Goal: Feedback & Contribution: Contribute content

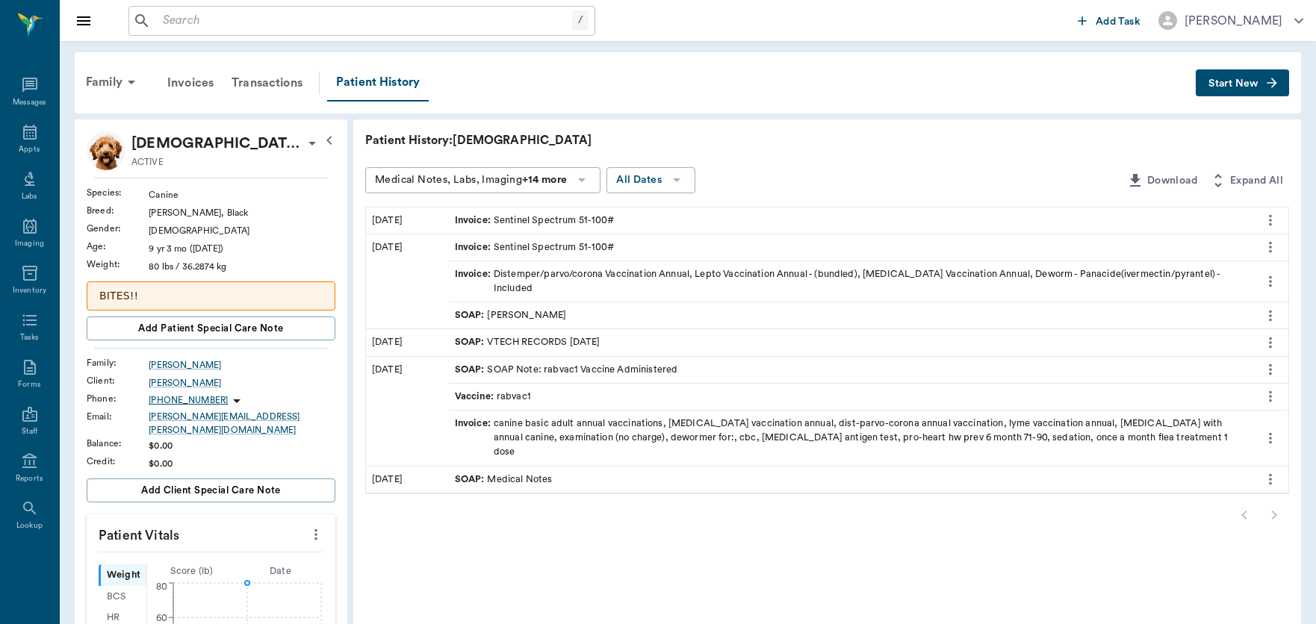
click at [199, 21] on input "text" at bounding box center [364, 20] width 415 height 21
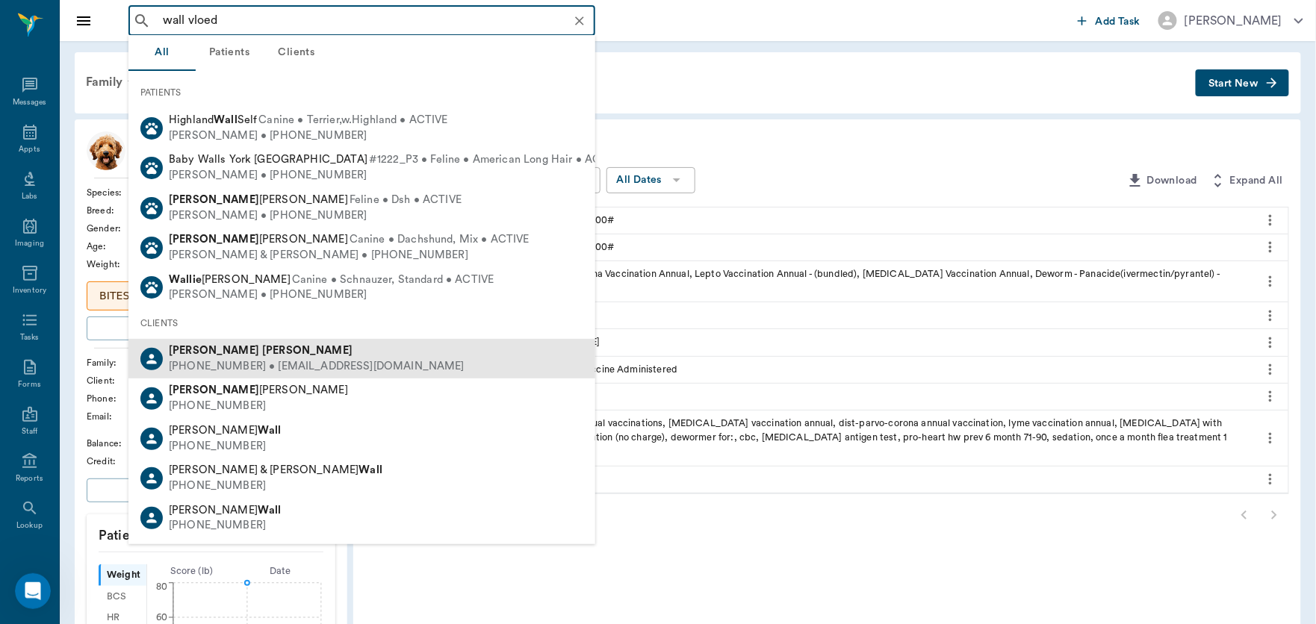
click at [262, 348] on b "[PERSON_NAME]" at bounding box center [307, 350] width 90 height 11
type input "wall vloed"
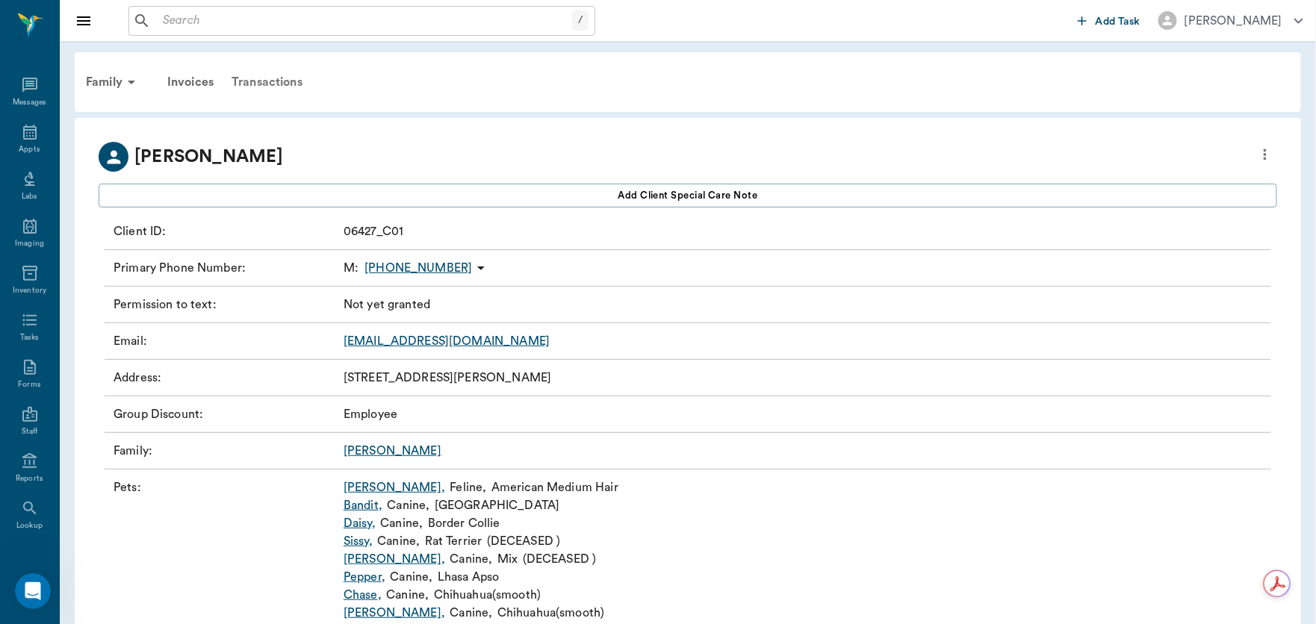
click at [270, 85] on div "Transactions" at bounding box center [267, 82] width 89 height 36
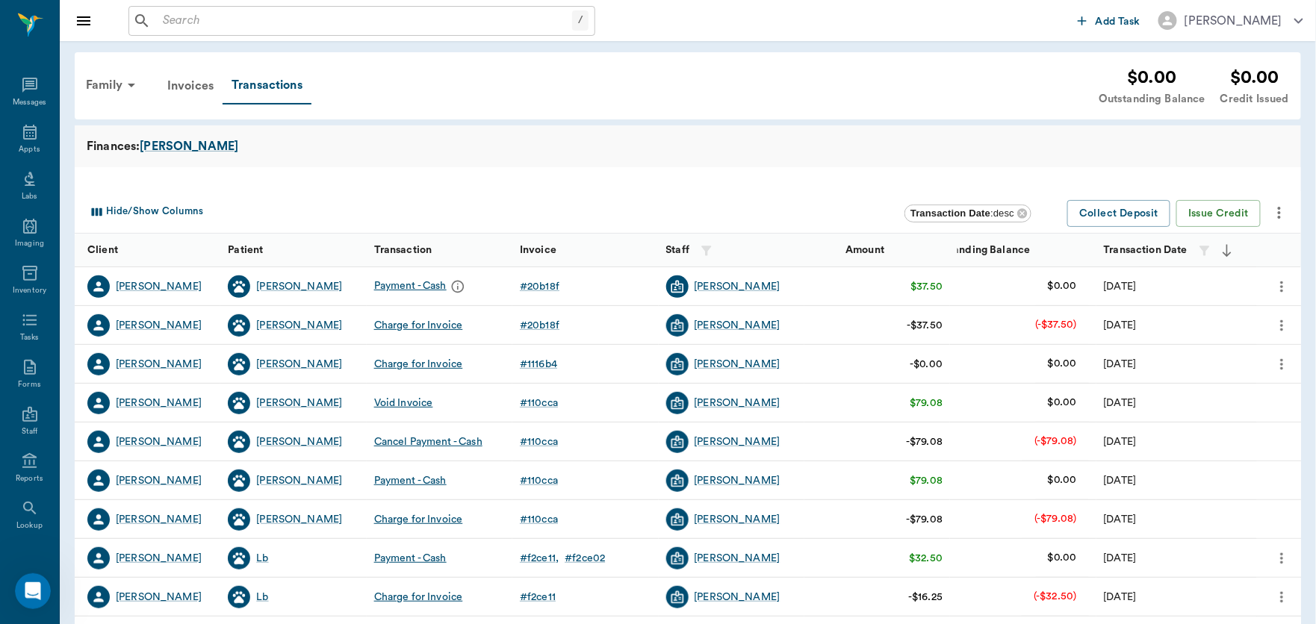
click at [1283, 321] on icon "more" at bounding box center [1281, 325] width 3 height 11
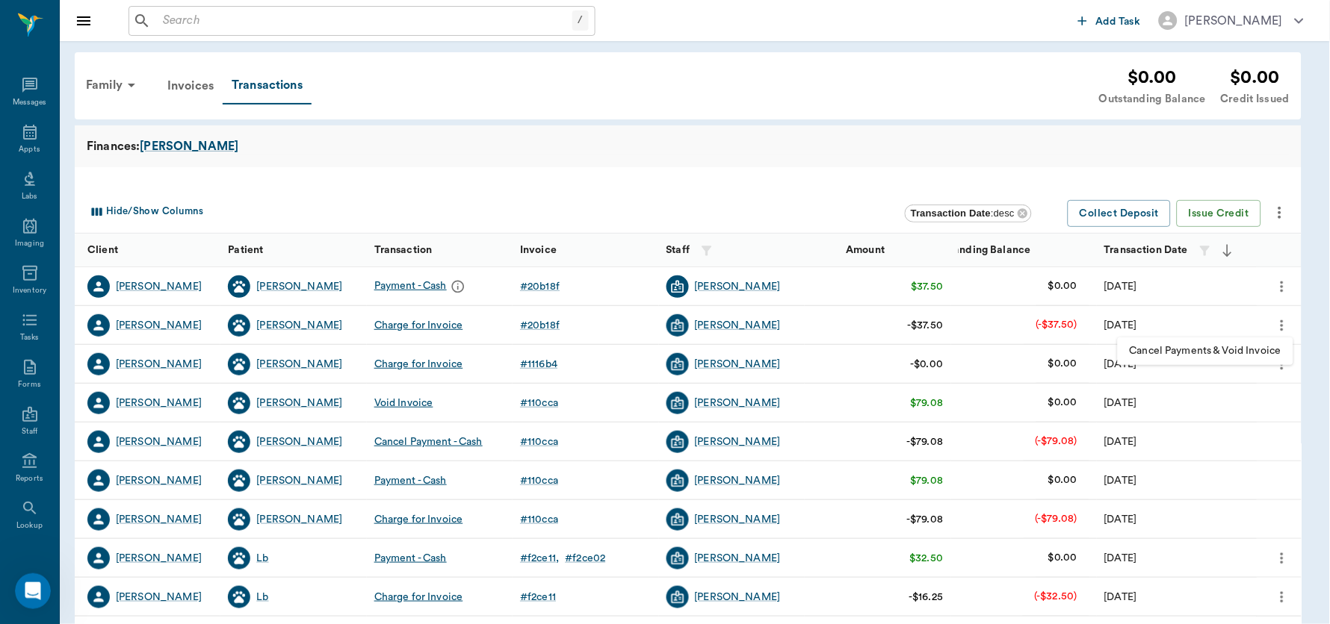
click at [1247, 352] on span "Cancel Payments & Void Invoice" at bounding box center [1205, 352] width 152 height 16
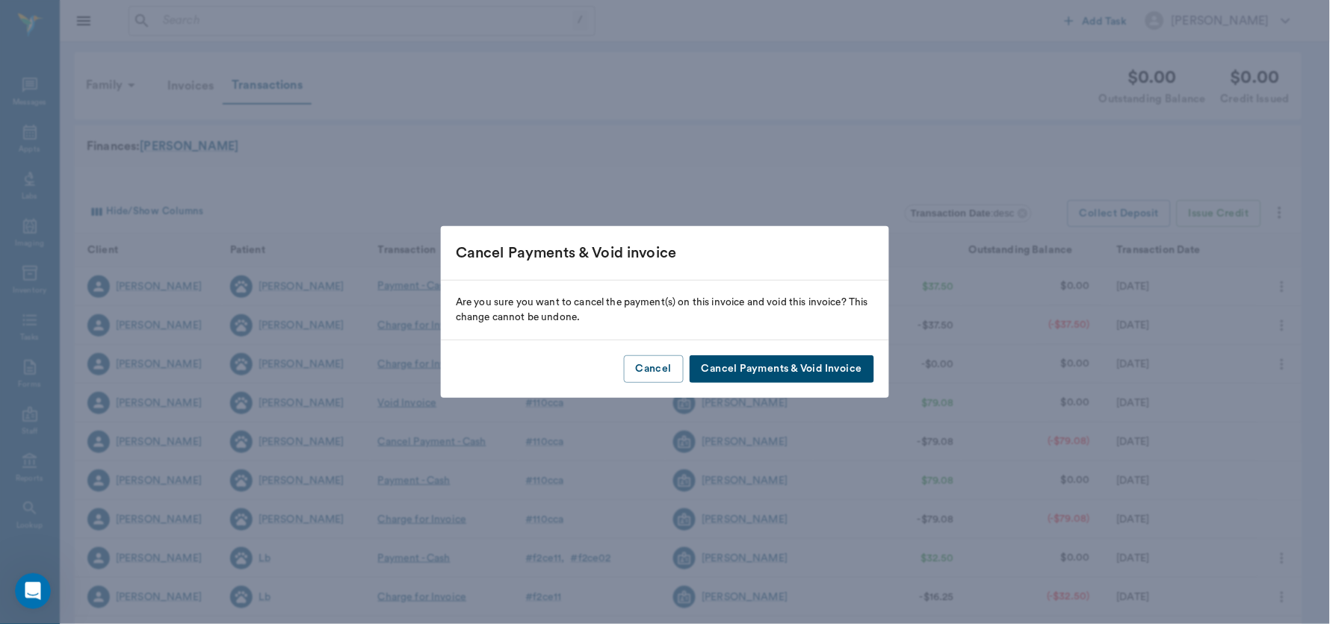
click at [805, 371] on button "Cancel Payments & Void Invoice" at bounding box center [781, 370] width 185 height 28
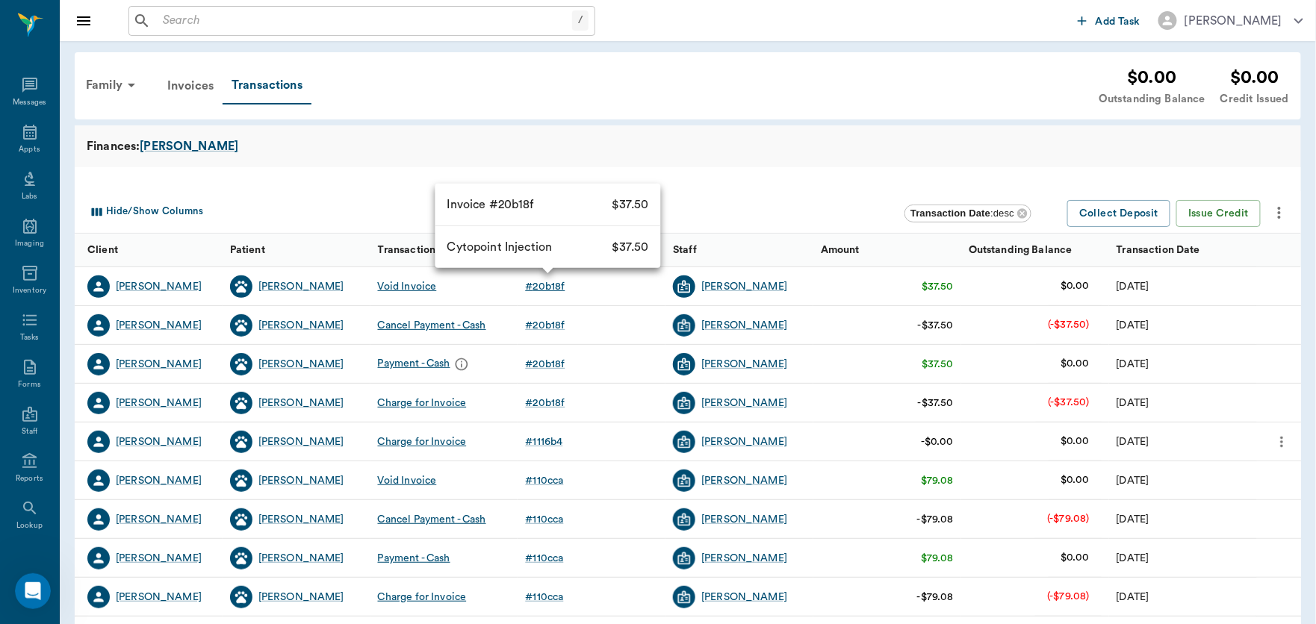
click at [541, 286] on div "# 20b18f" at bounding box center [545, 286] width 40 height 15
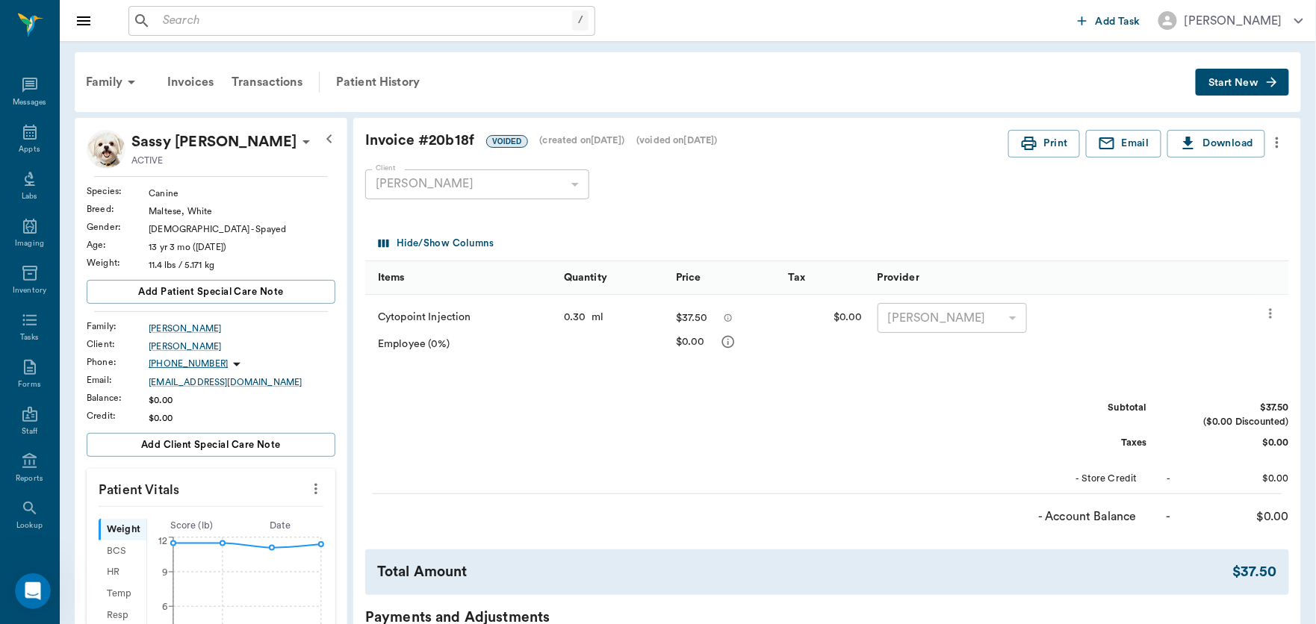
click at [1280, 142] on icon "more" at bounding box center [1277, 143] width 16 height 18
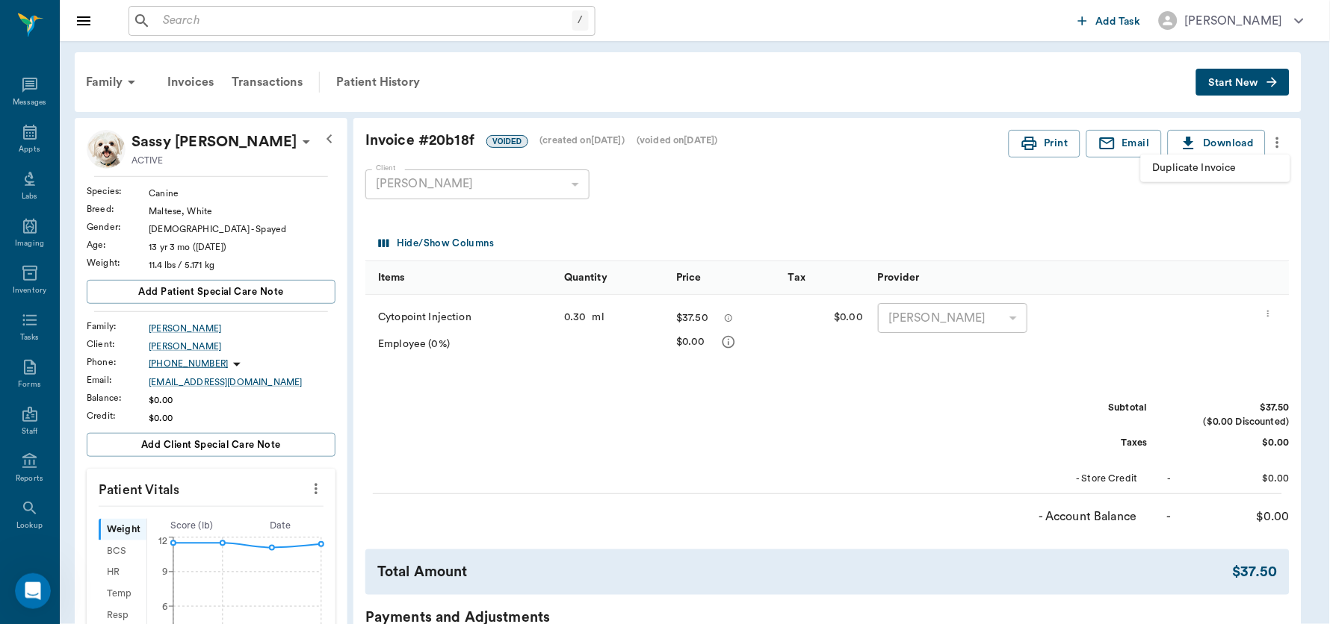
click at [1199, 175] on span "Duplicate Invoice" at bounding box center [1215, 169] width 125 height 16
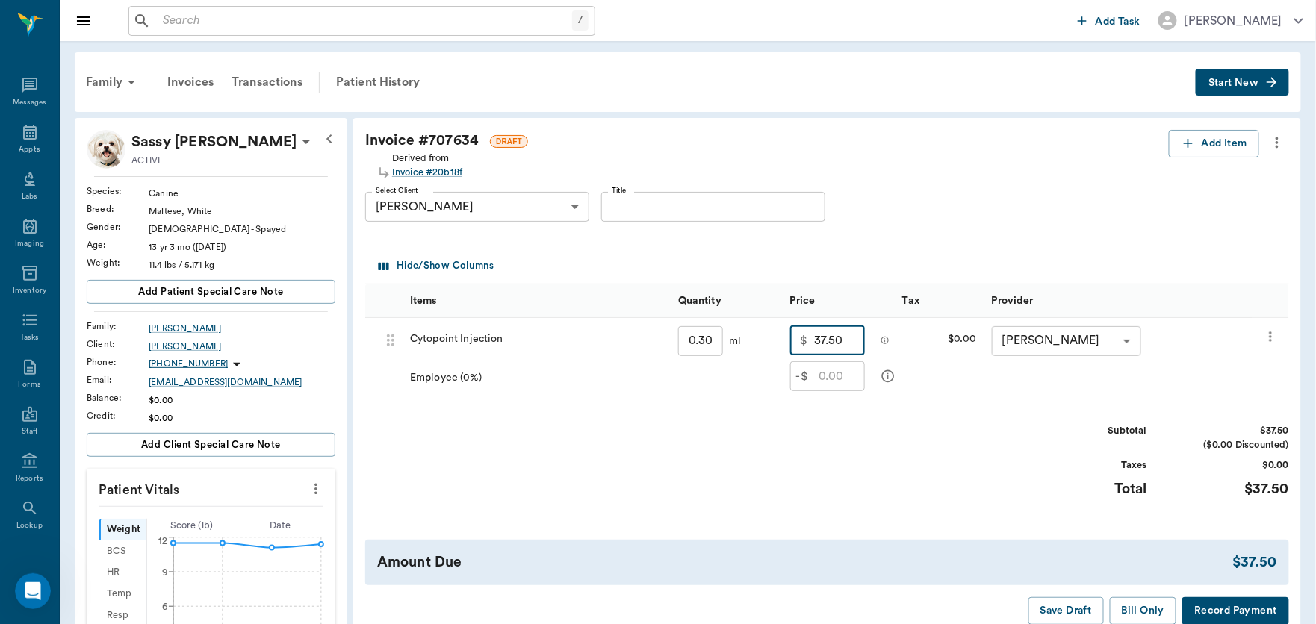
click at [846, 341] on input "37.50" at bounding box center [839, 341] width 51 height 30
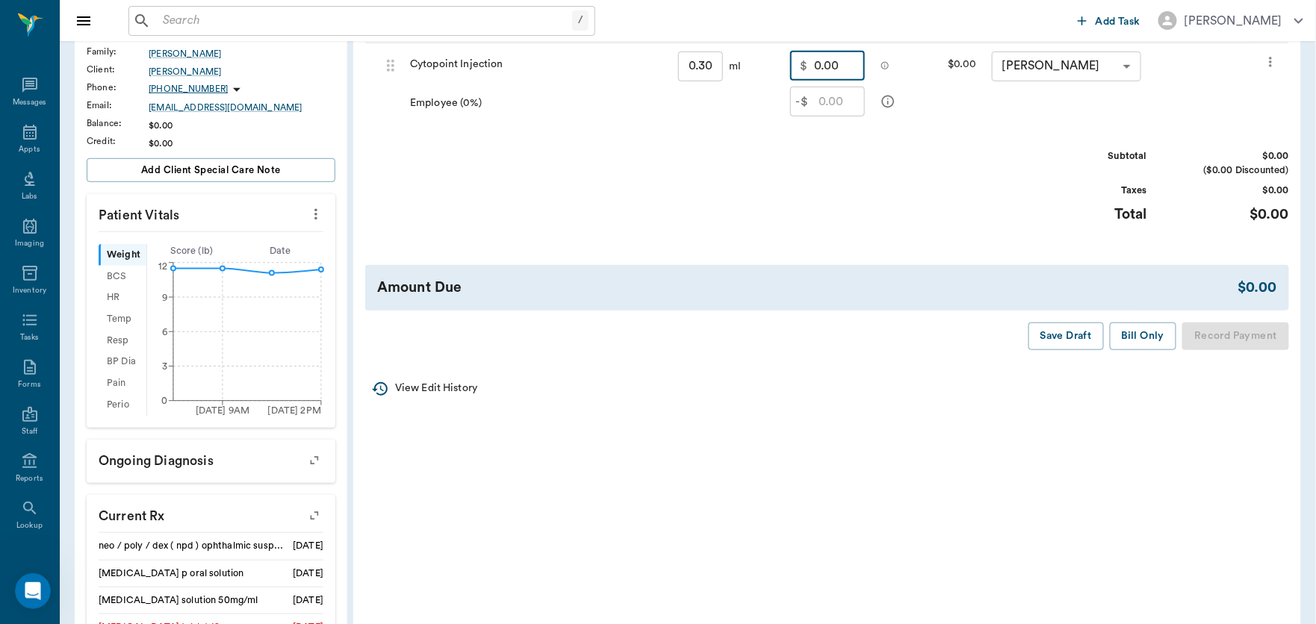
scroll to position [326, 0]
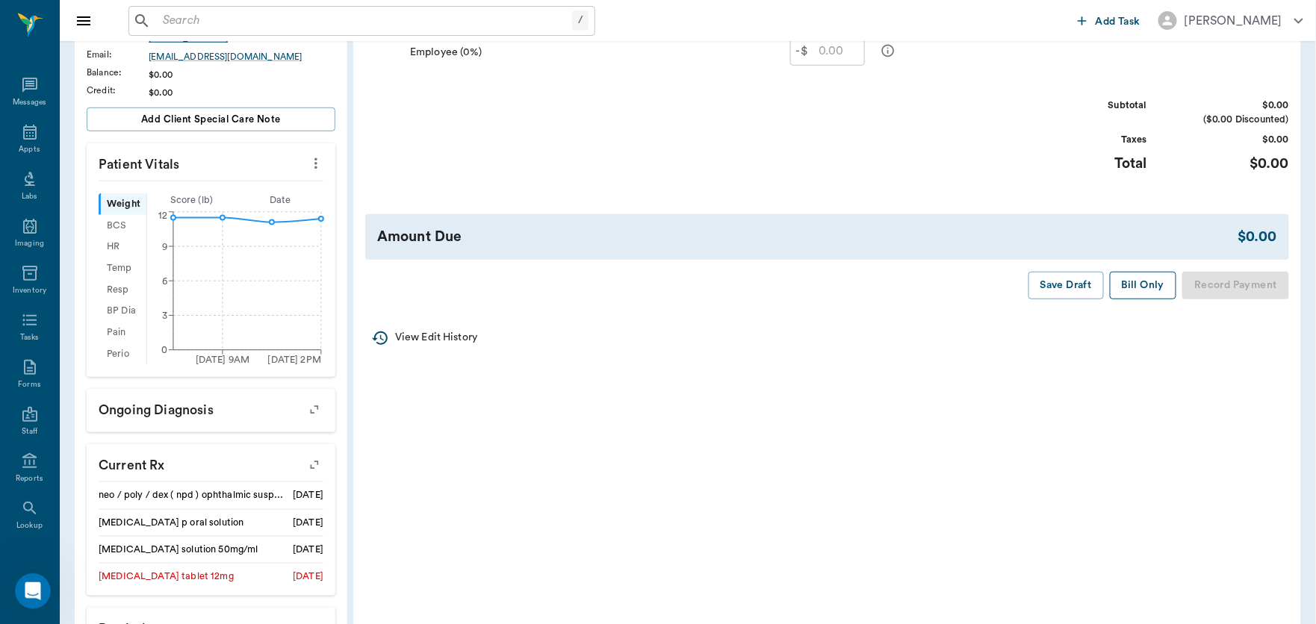
type input "0.00"
click at [1127, 289] on button "Bill Only" at bounding box center [1143, 286] width 67 height 28
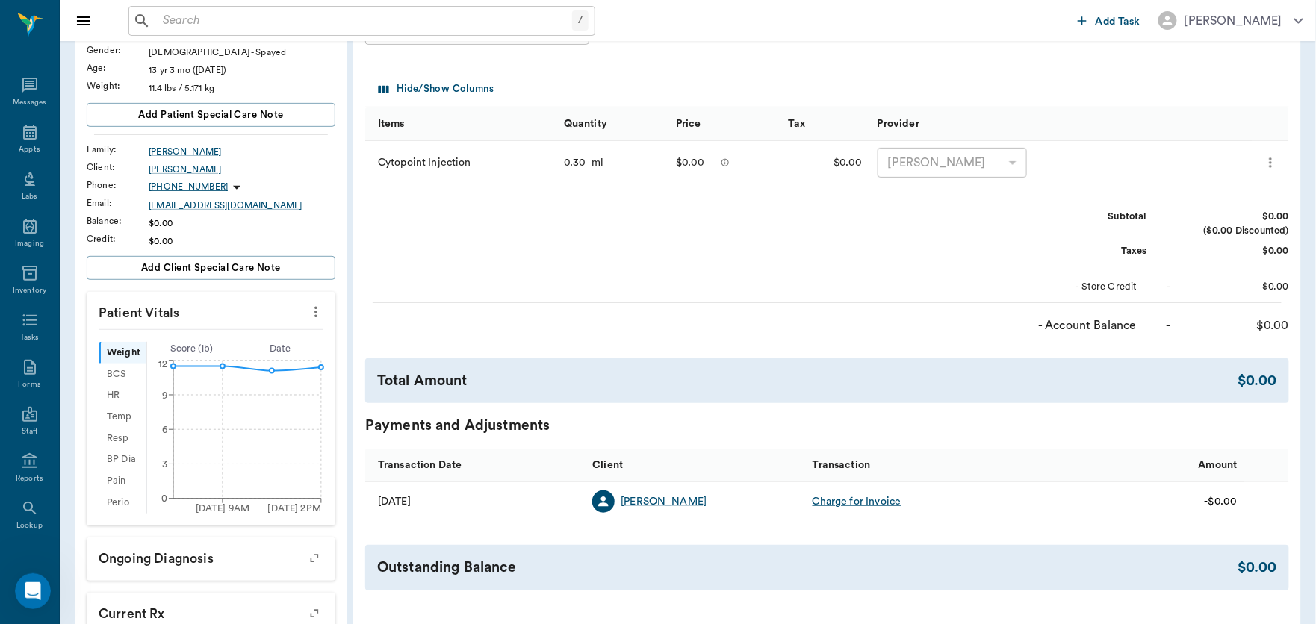
scroll to position [0, 0]
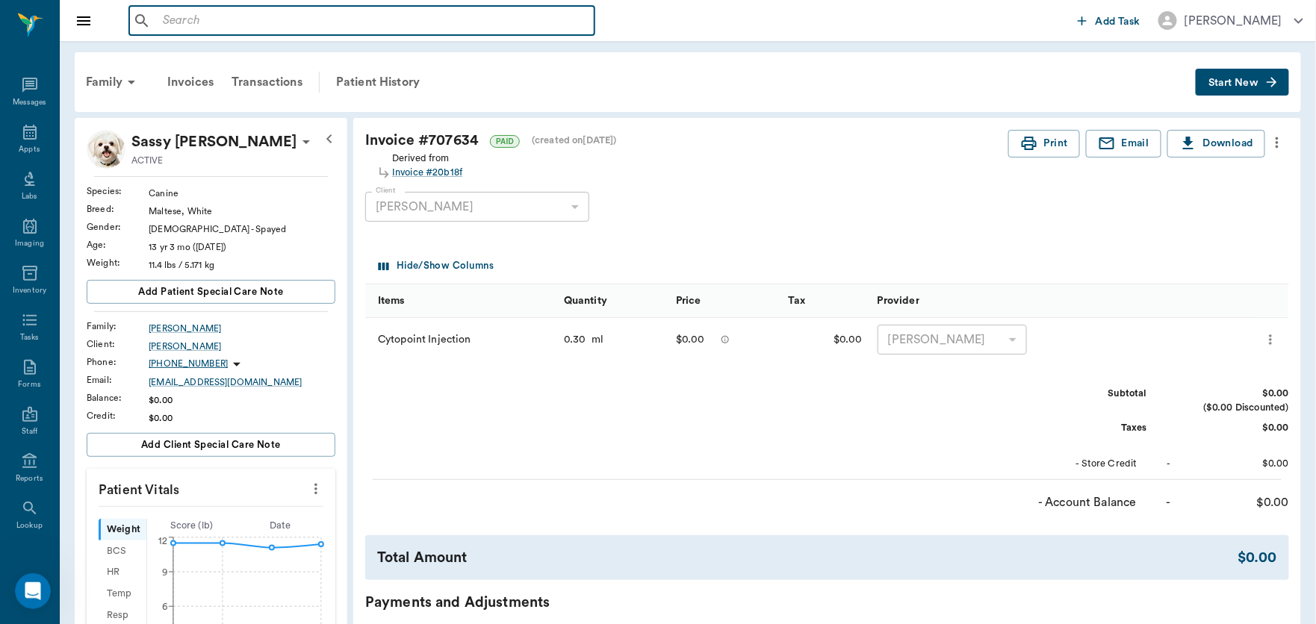
click at [253, 25] on input "text" at bounding box center [373, 20] width 432 height 21
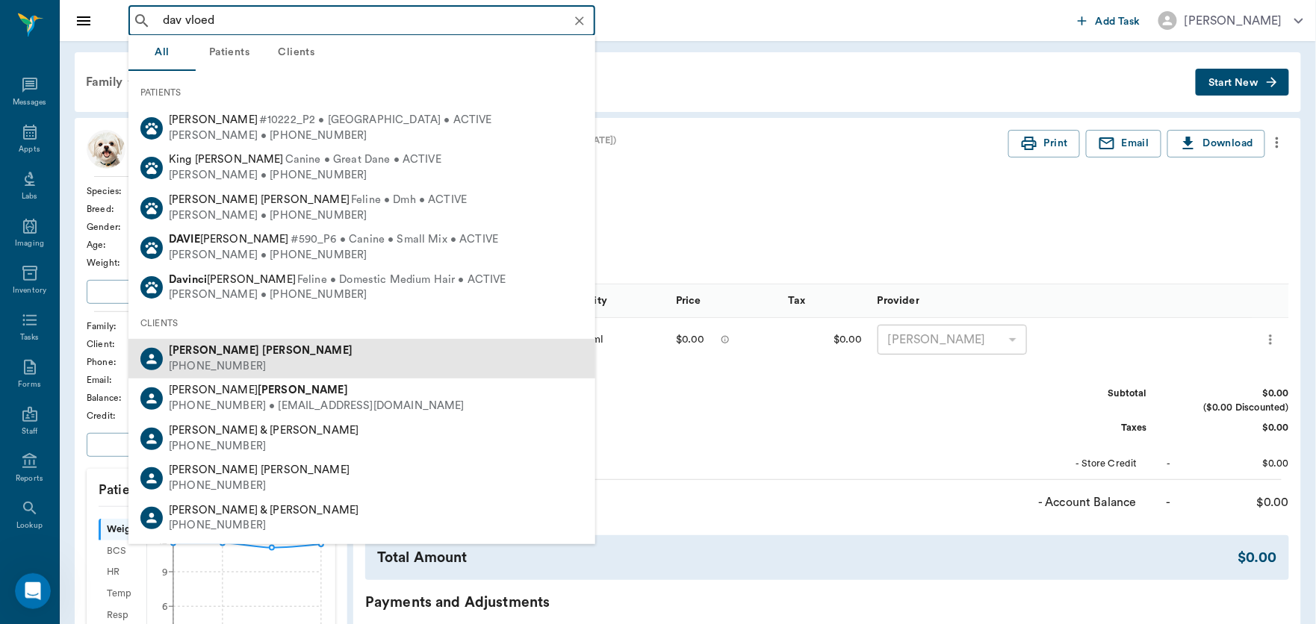
click at [225, 364] on div "[PHONE_NUMBER]" at bounding box center [261, 367] width 184 height 16
type input "dav vloed"
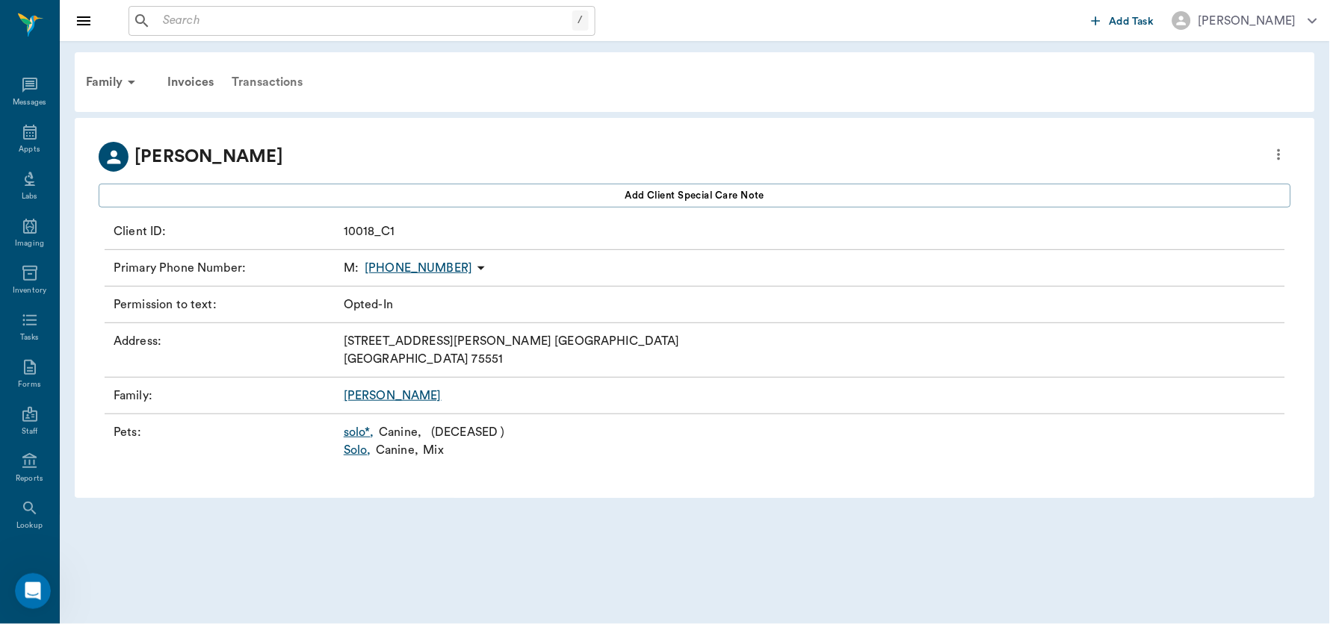
click at [252, 77] on div "Transactions" at bounding box center [267, 82] width 89 height 36
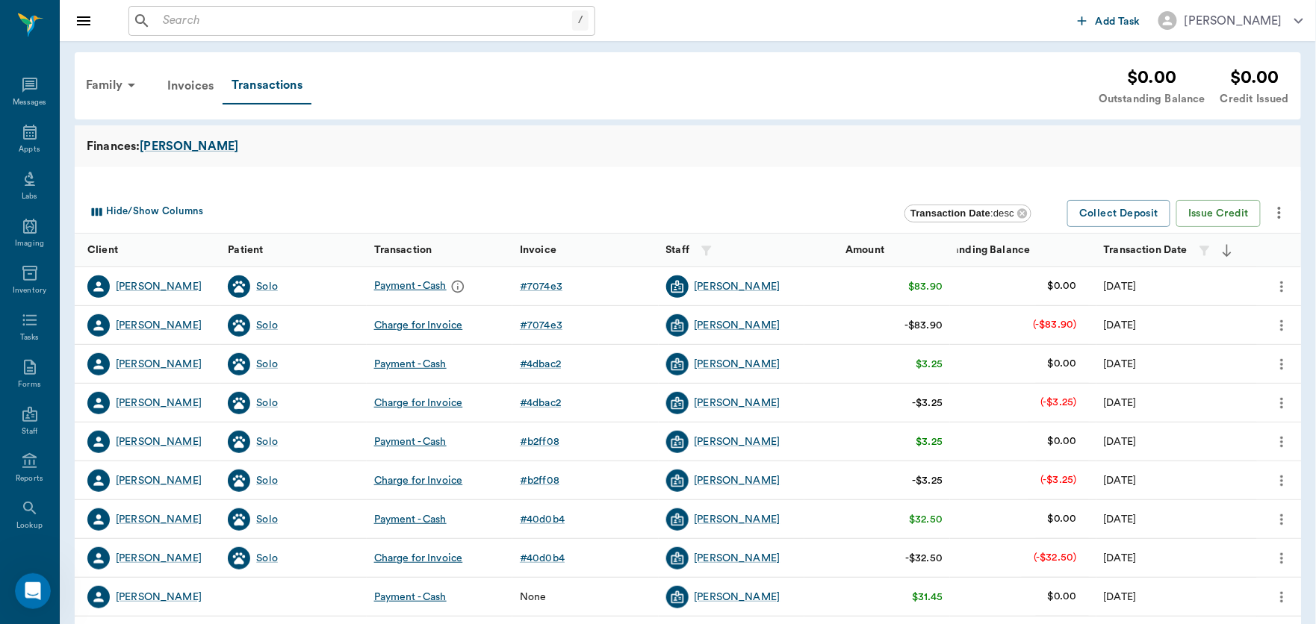
click at [1282, 326] on icon "more" at bounding box center [1281, 325] width 3 height 11
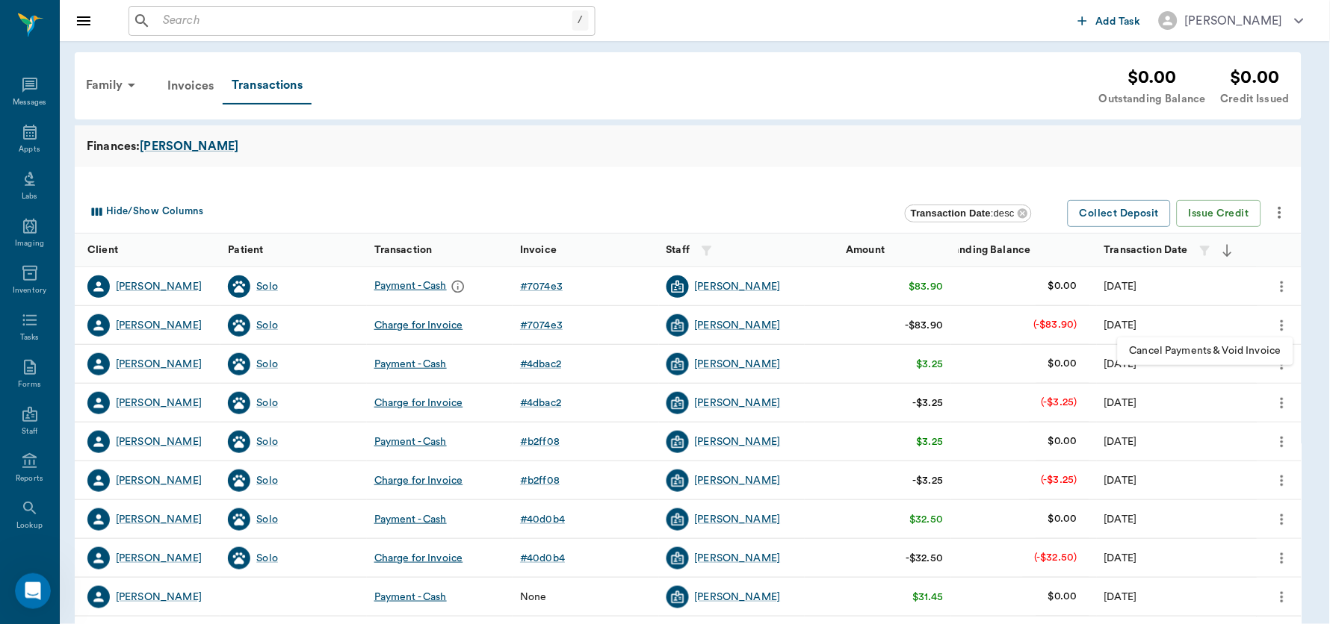
click at [1228, 352] on span "Cancel Payments & Void Invoice" at bounding box center [1205, 352] width 152 height 16
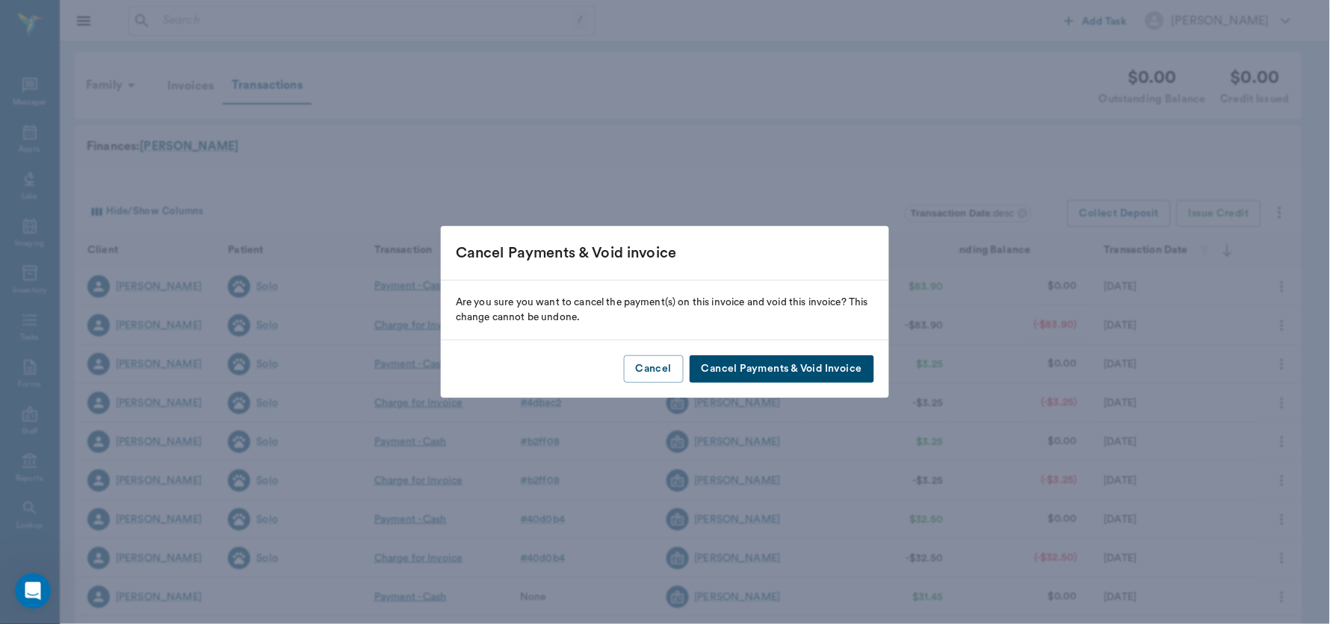
click at [824, 368] on button "Cancel Payments & Void Invoice" at bounding box center [781, 370] width 185 height 28
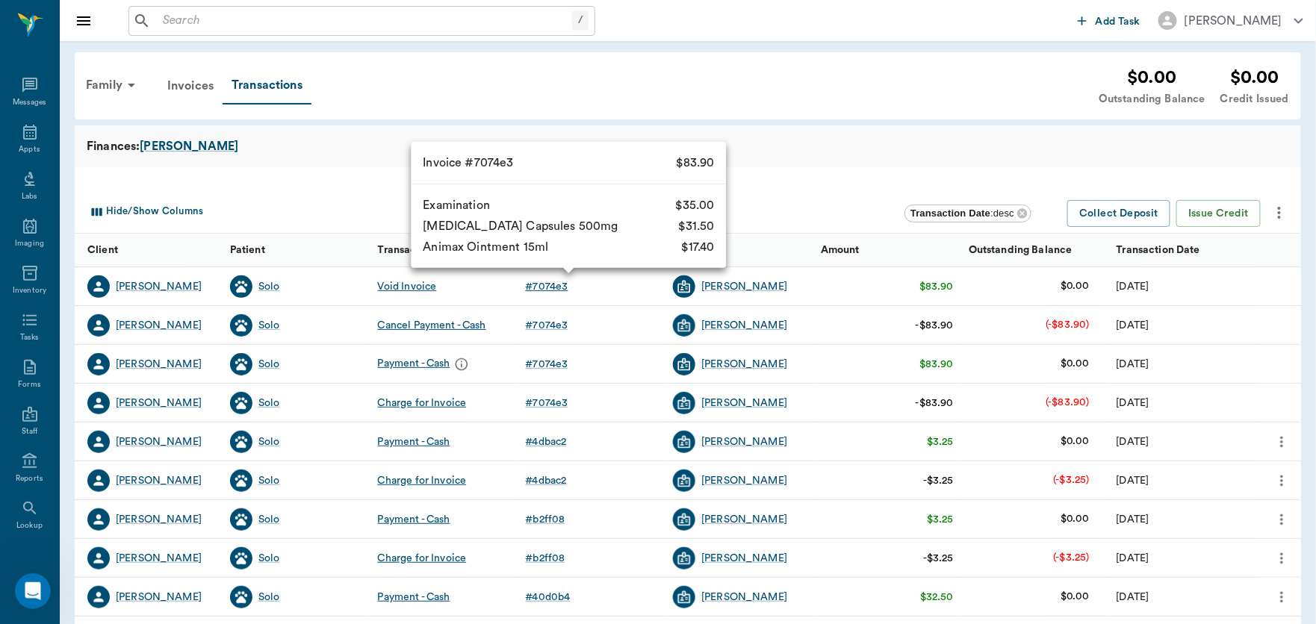
click at [539, 284] on div "# 7074e3" at bounding box center [546, 286] width 43 height 15
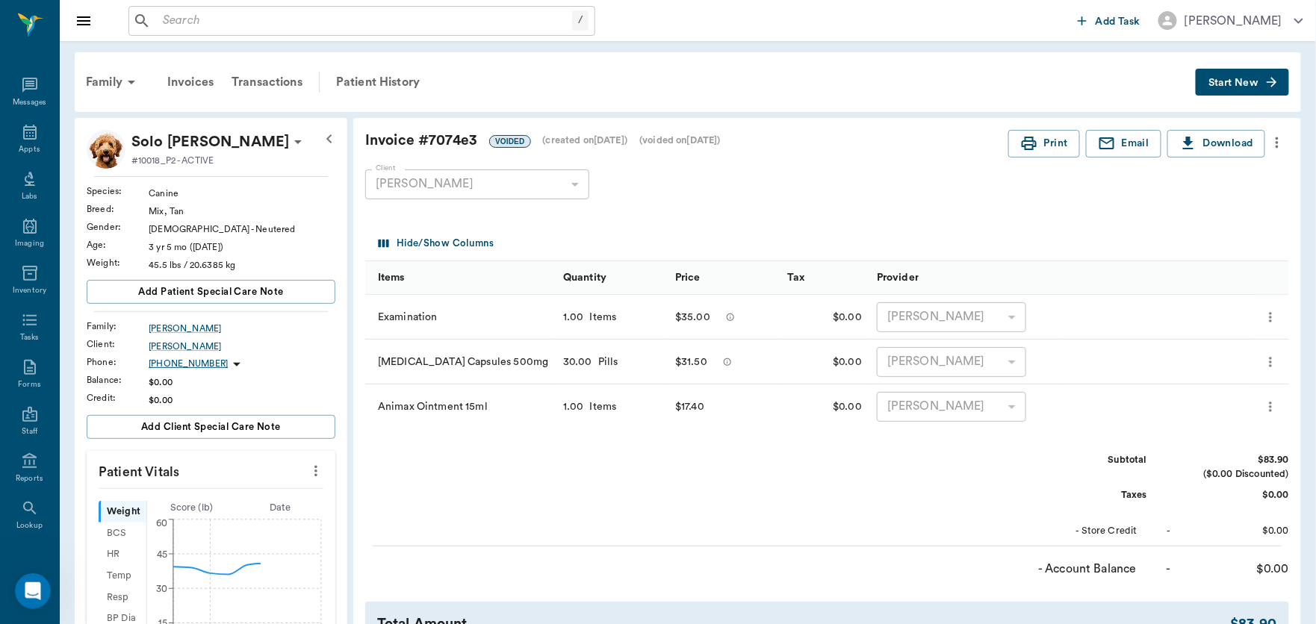
click at [1276, 141] on icon "more" at bounding box center [1277, 143] width 16 height 18
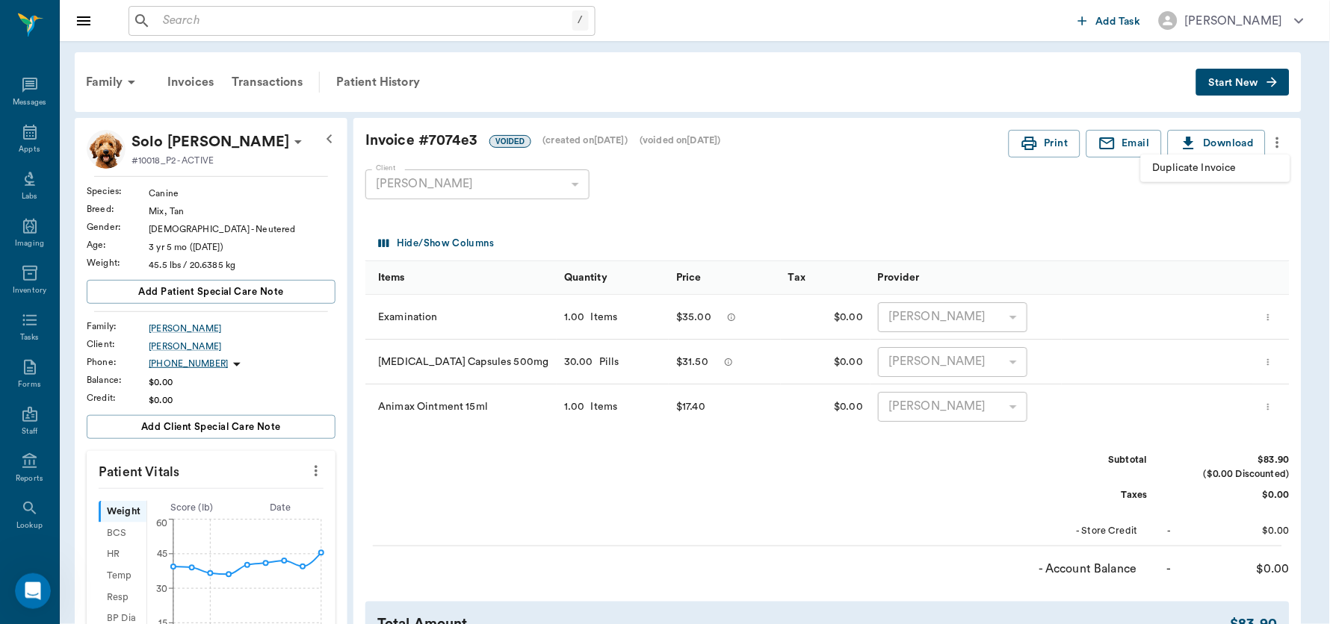
click at [1211, 170] on span "Duplicate Invoice" at bounding box center [1215, 169] width 125 height 16
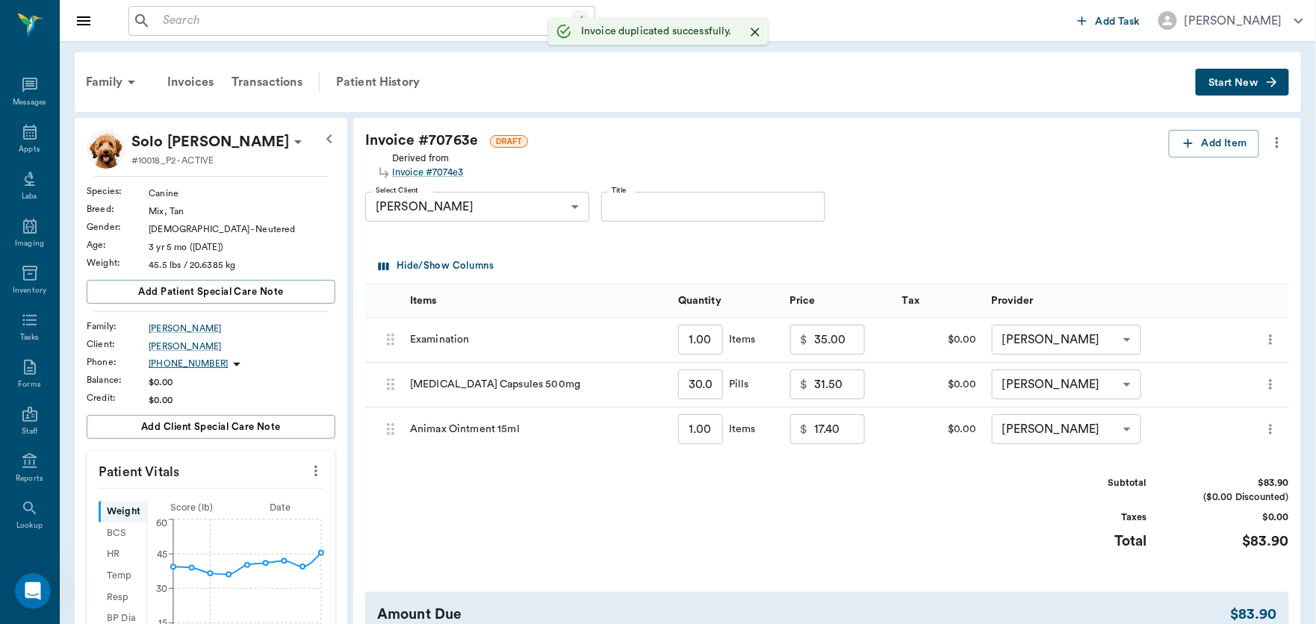
click at [856, 338] on input "35.00" at bounding box center [839, 340] width 51 height 30
type input "0.00"
click at [847, 391] on input "31.50" at bounding box center [839, 385] width 51 height 30
type input "0.00"
click at [855, 434] on input "17.40" at bounding box center [839, 430] width 51 height 30
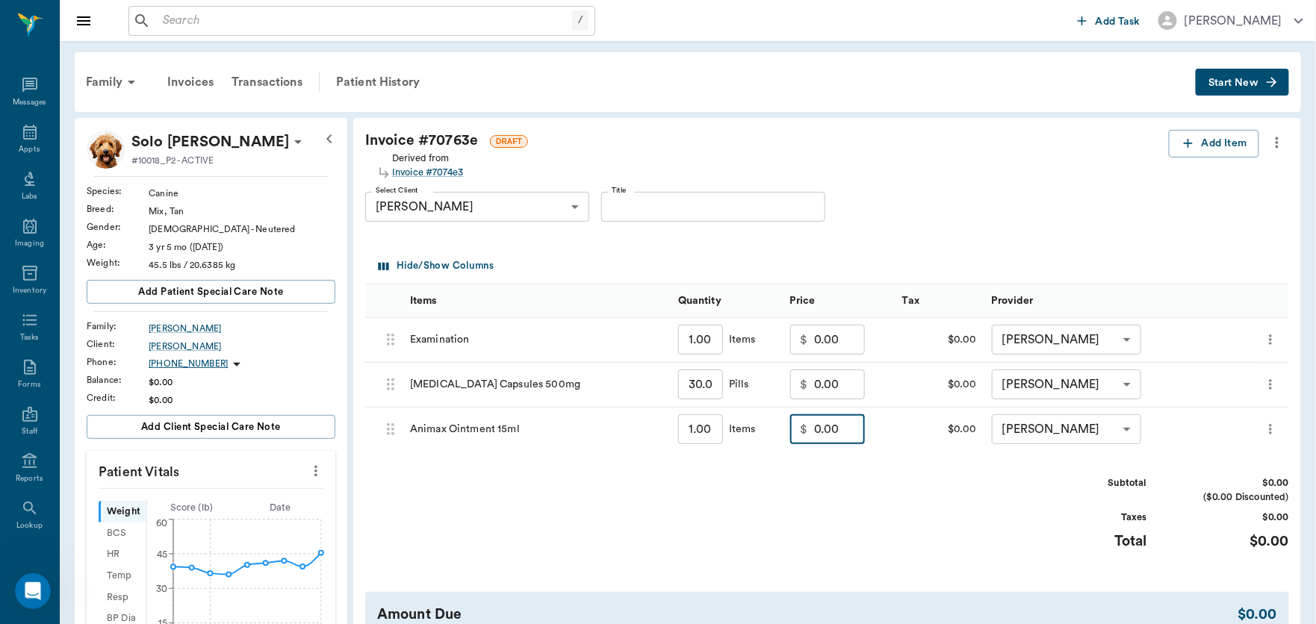
scroll to position [545, 0]
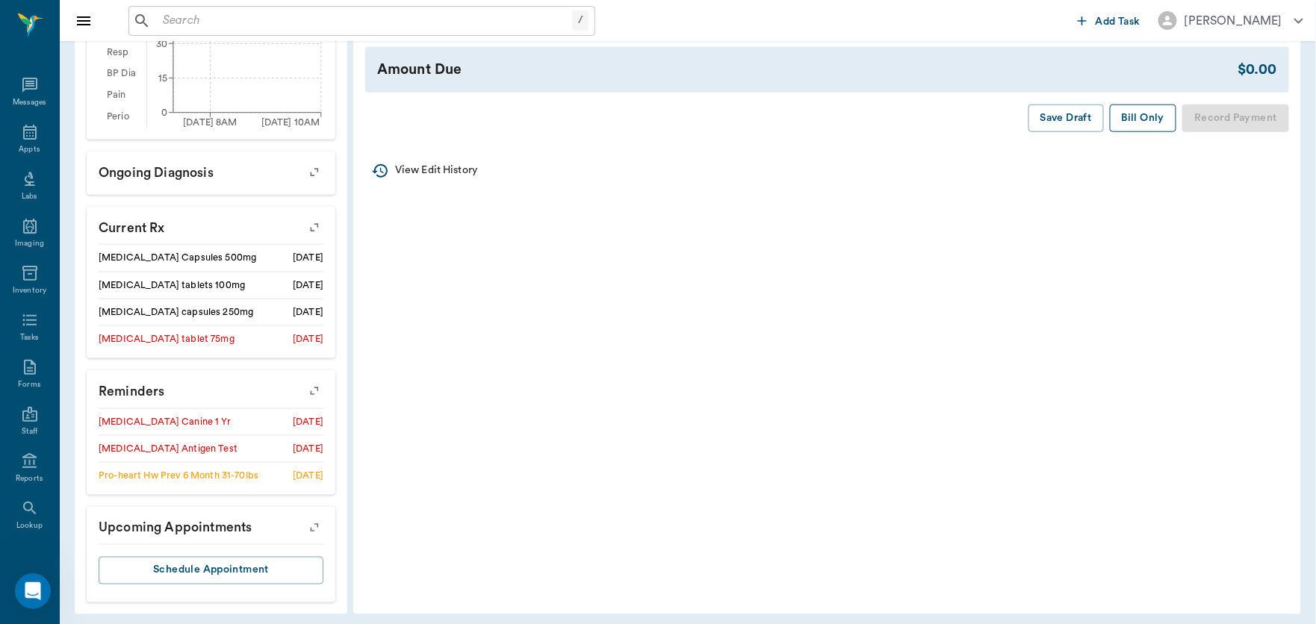
type input "0.00"
click at [1123, 119] on button "Bill Only" at bounding box center [1143, 119] width 67 height 28
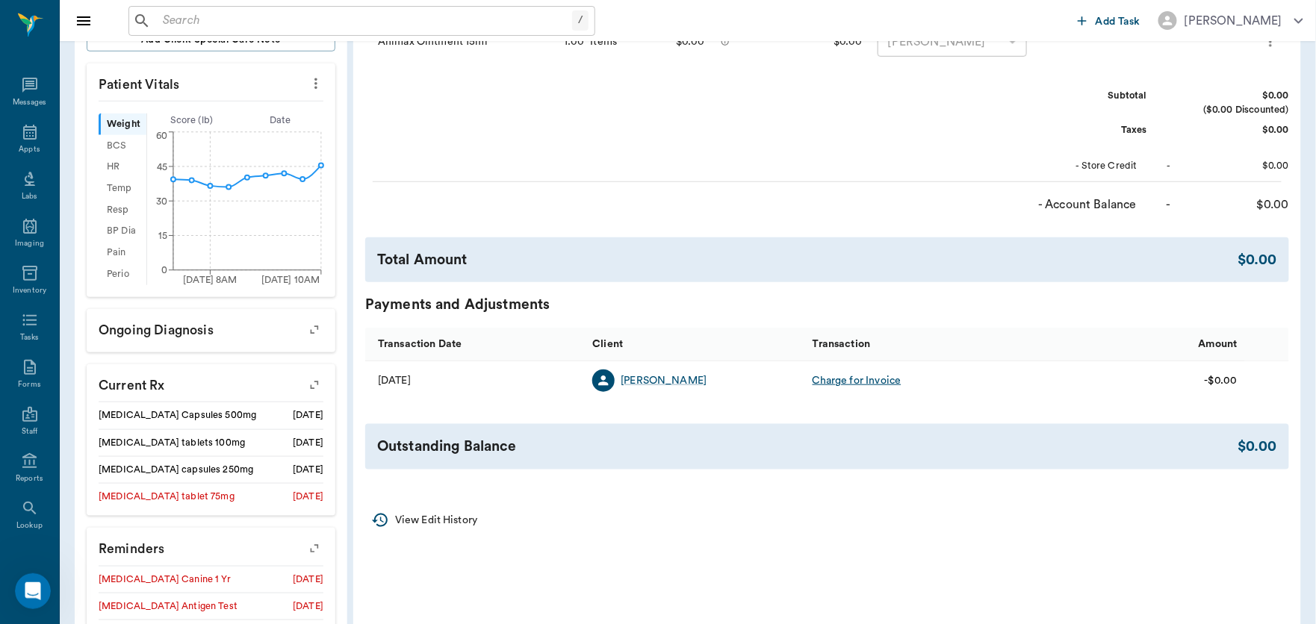
scroll to position [1, 0]
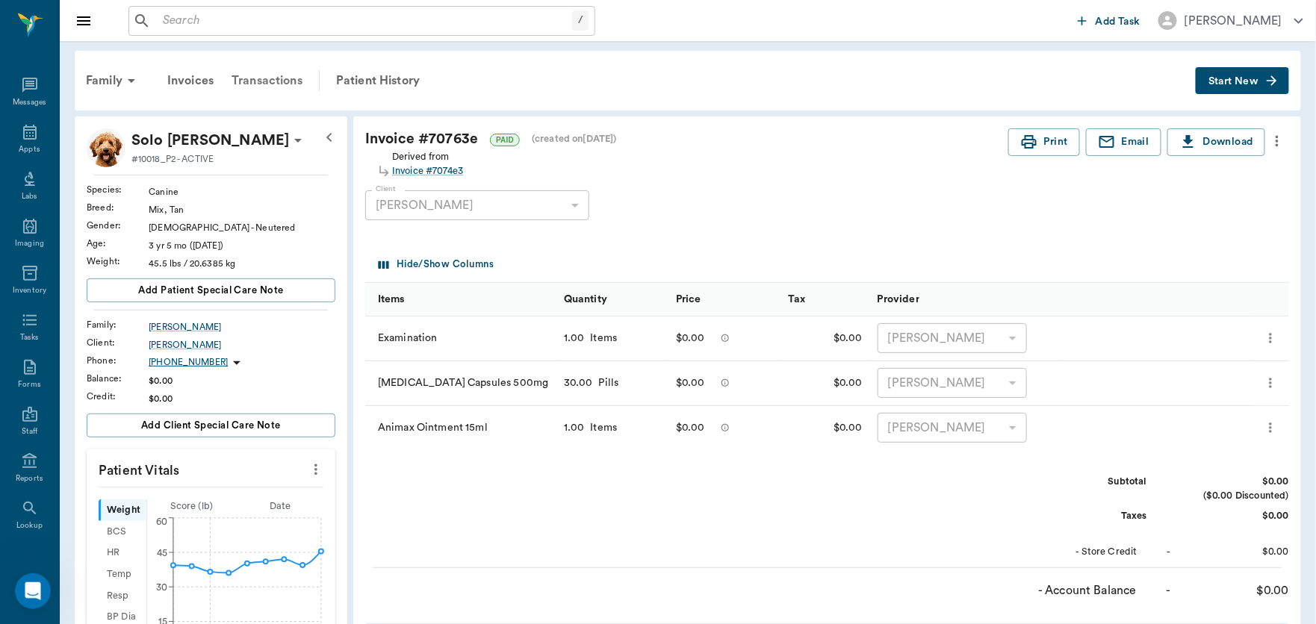
click at [280, 80] on div "Transactions" at bounding box center [267, 81] width 89 height 36
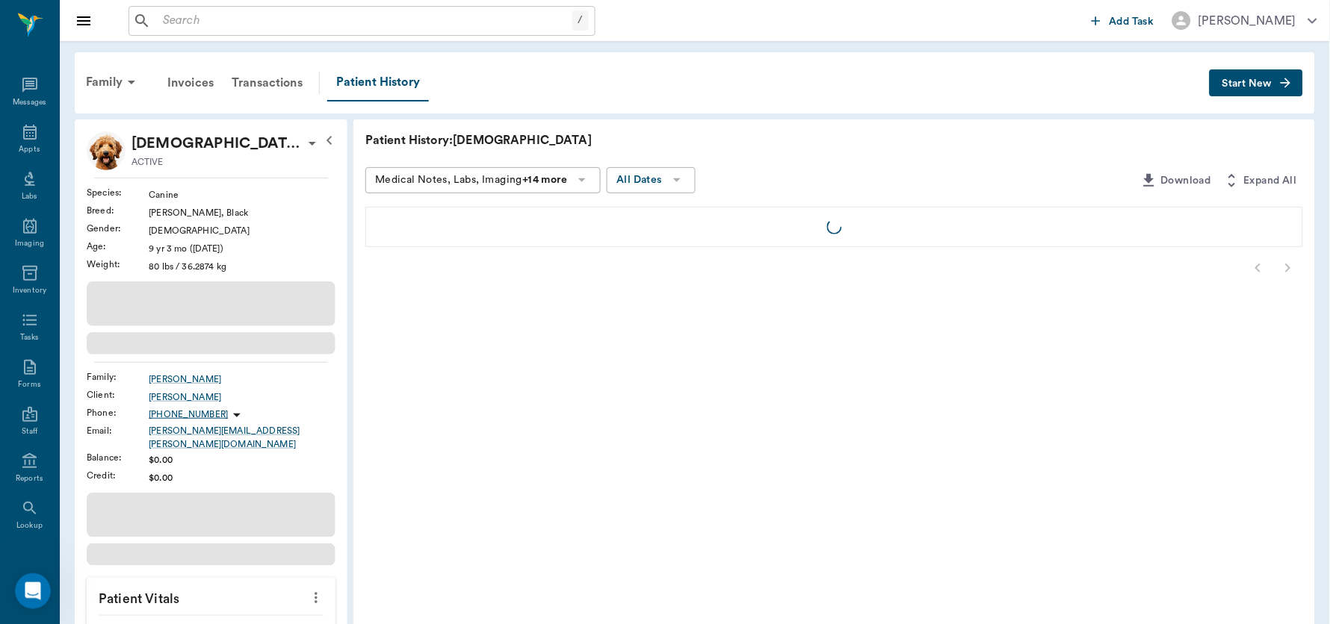
click at [211, 29] on input "text" at bounding box center [364, 20] width 415 height 21
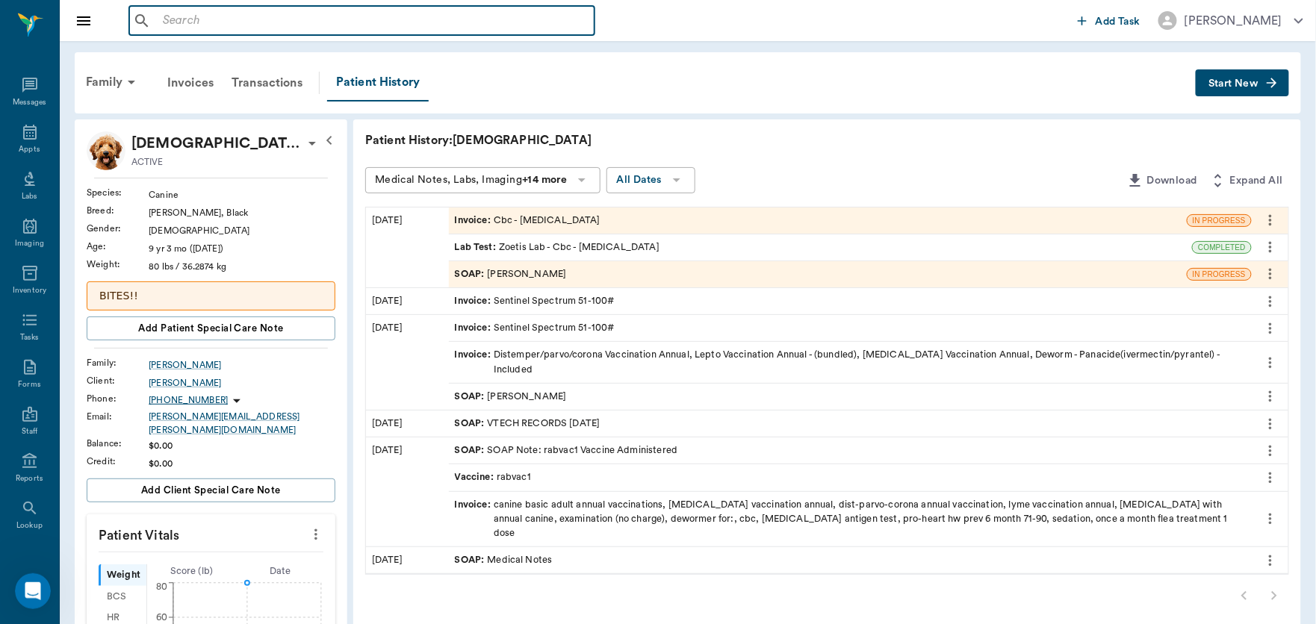
click at [535, 274] on div "SOAP : [PERSON_NAME]" at bounding box center [511, 274] width 112 height 14
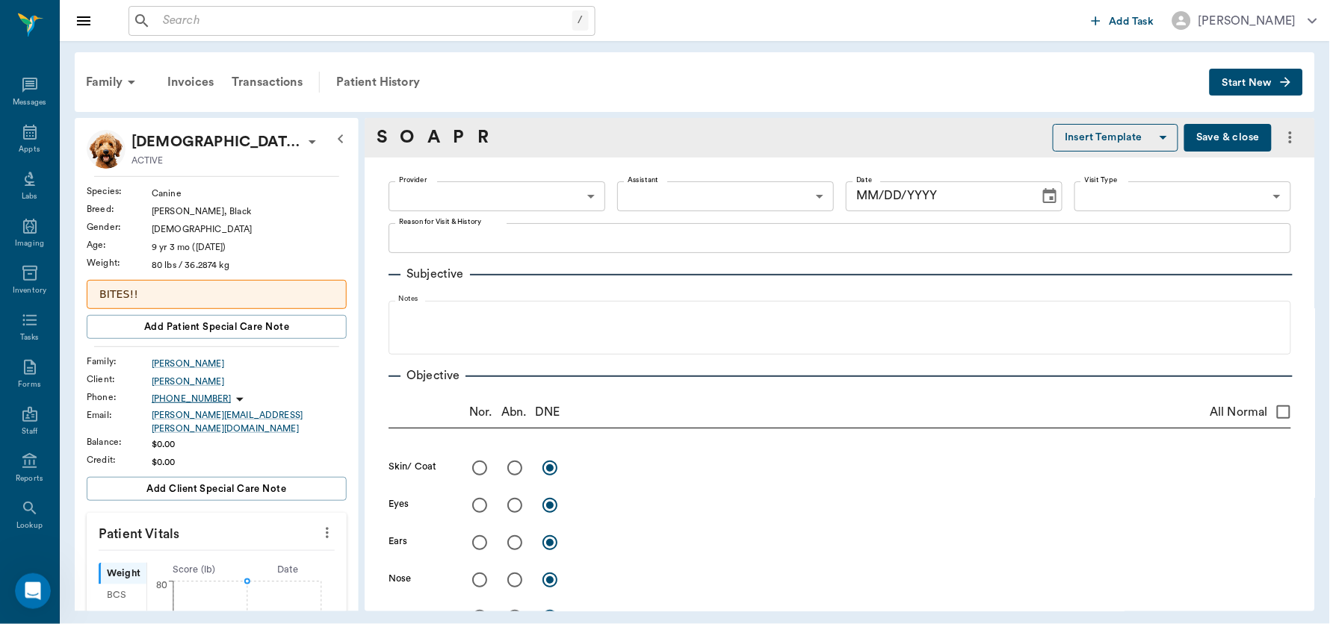
type input "63ec2f075fda476ae8351a4d"
type input "[DATE]"
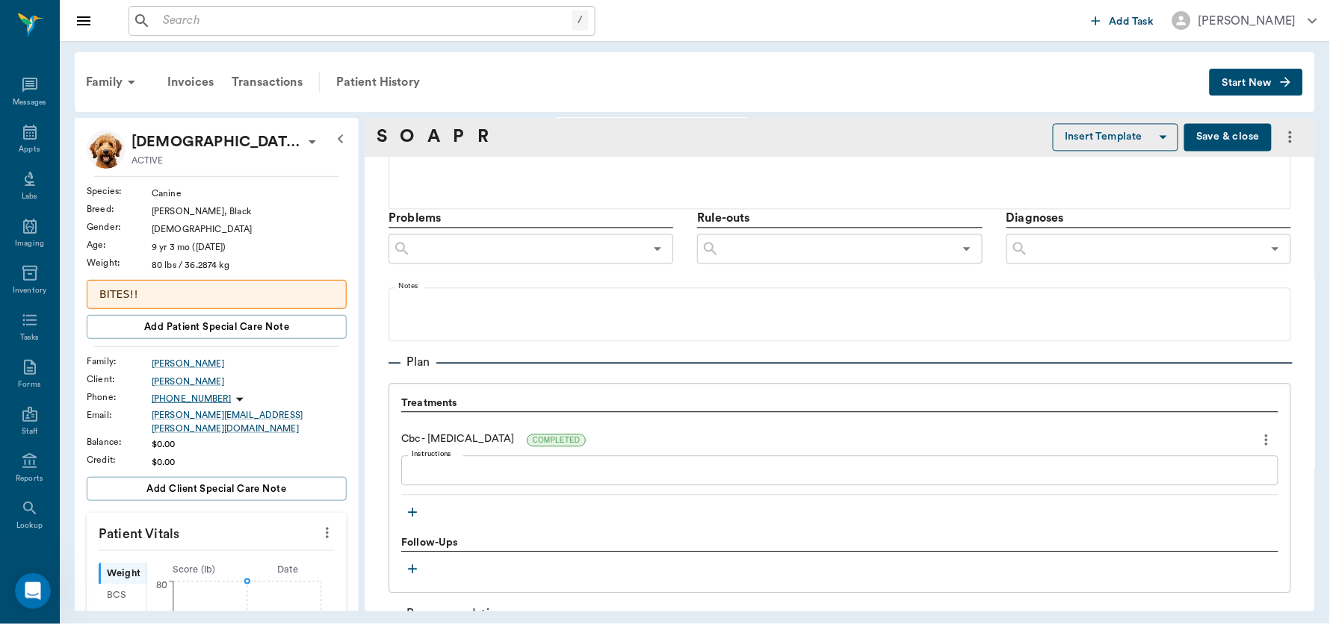
scroll to position [884, 0]
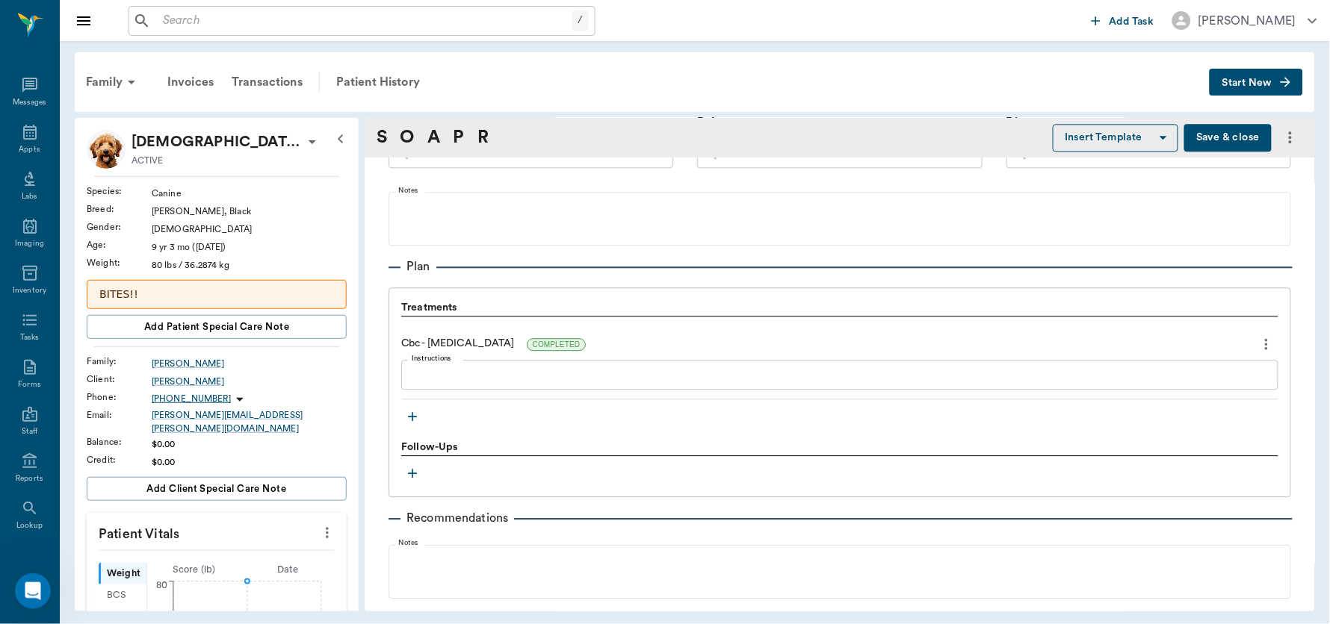
click at [406, 414] on icon "button" at bounding box center [412, 416] width 15 height 15
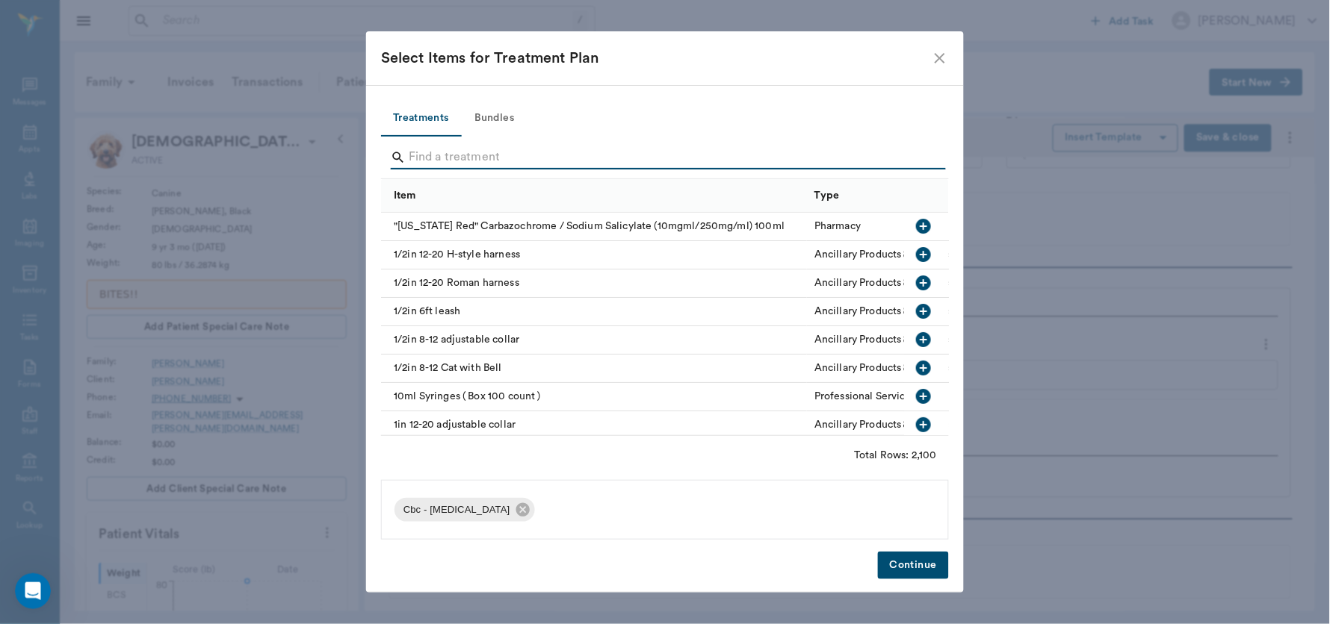
click at [447, 160] on input "Search" at bounding box center [666, 158] width 515 height 24
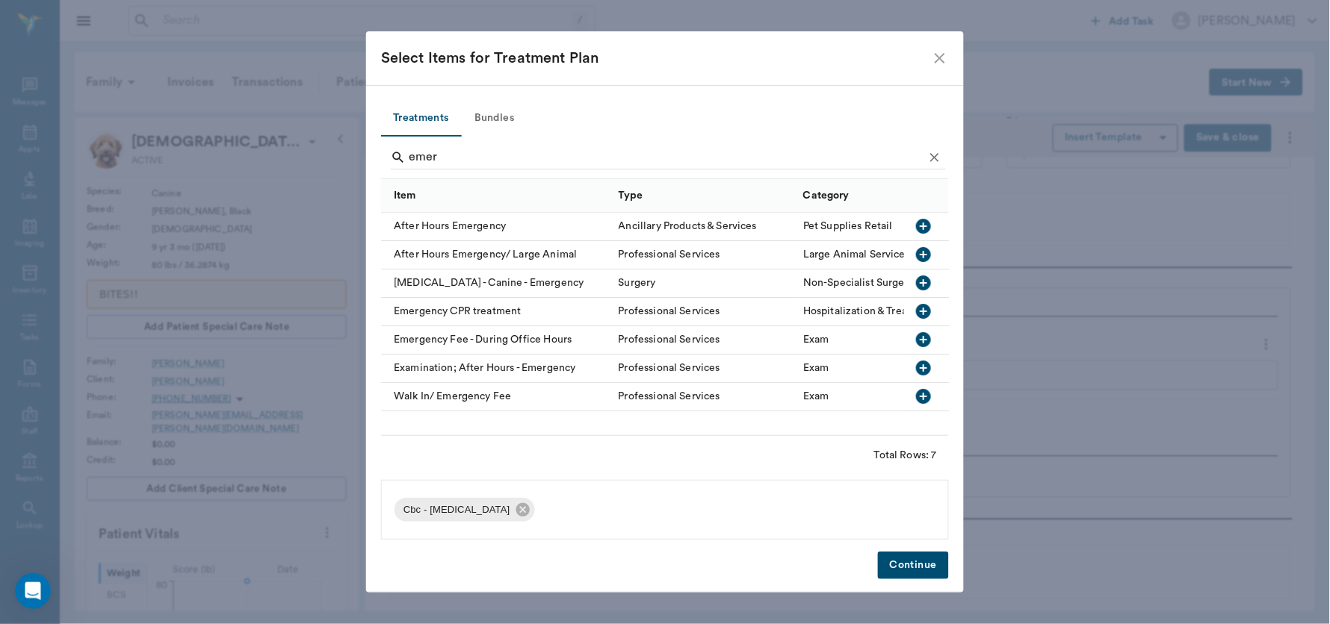
click at [924, 369] on icon "button" at bounding box center [923, 368] width 18 height 18
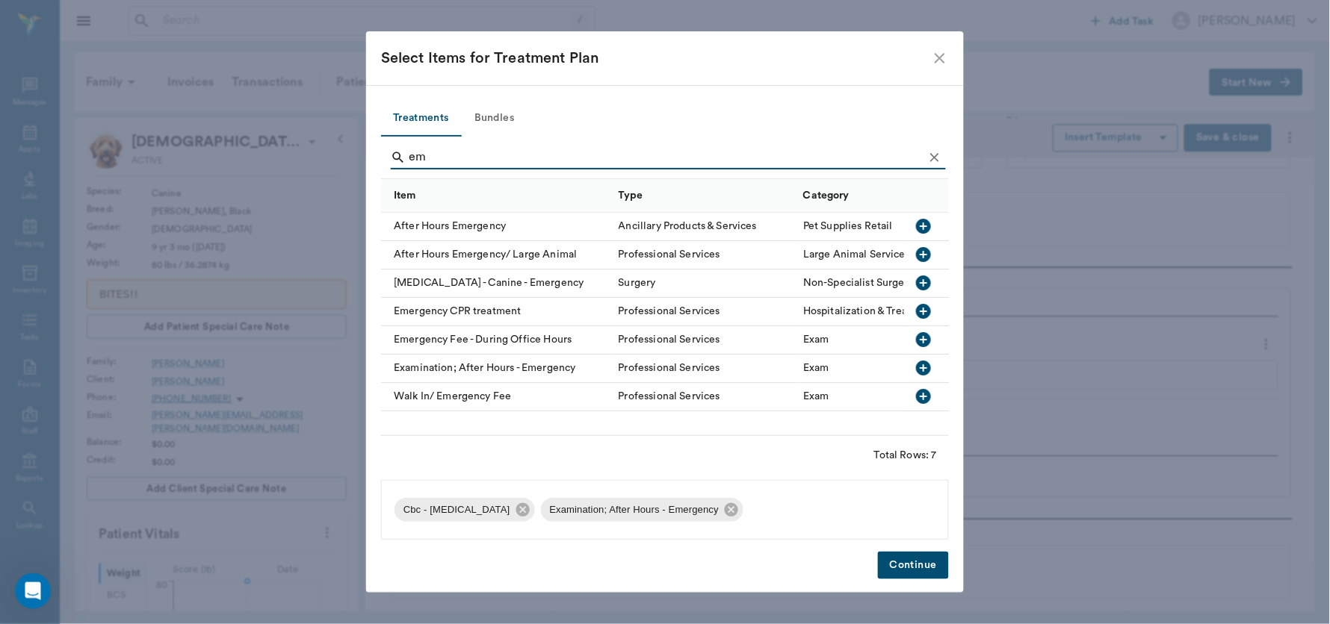
type input "e"
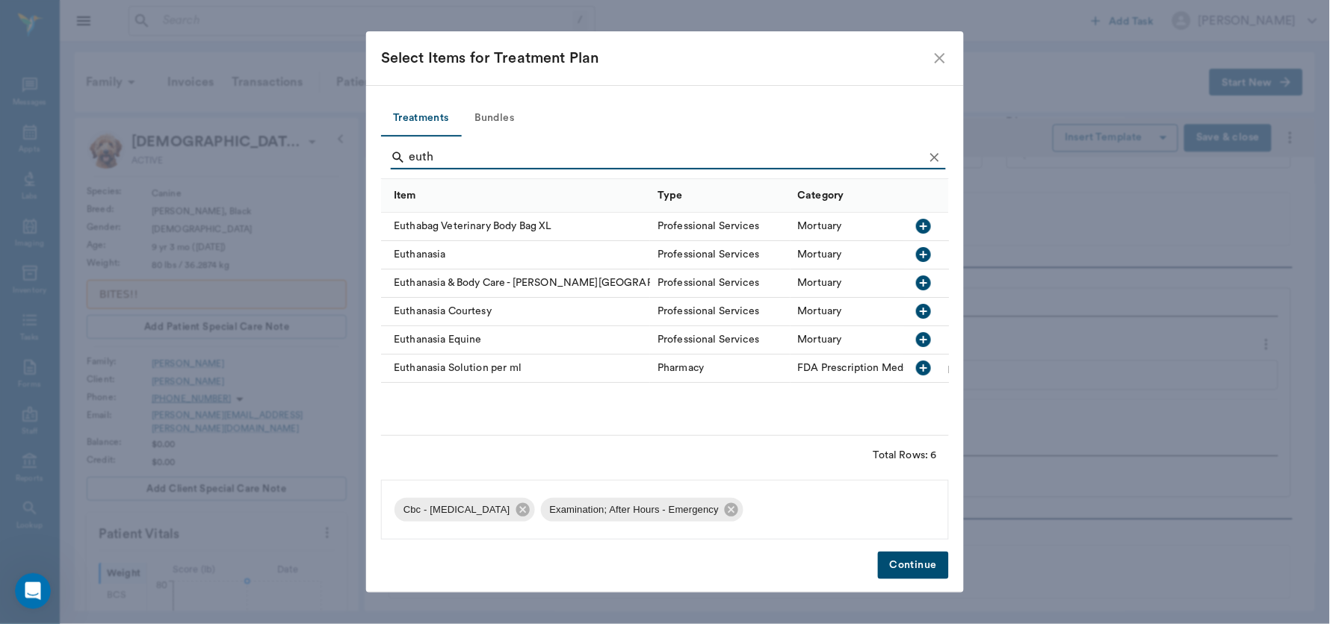
type input "euth"
click at [923, 251] on icon "button" at bounding box center [923, 254] width 15 height 15
click at [923, 256] on icon "button" at bounding box center [923, 254] width 15 height 15
click at [903, 565] on button "Continue" at bounding box center [913, 566] width 71 height 28
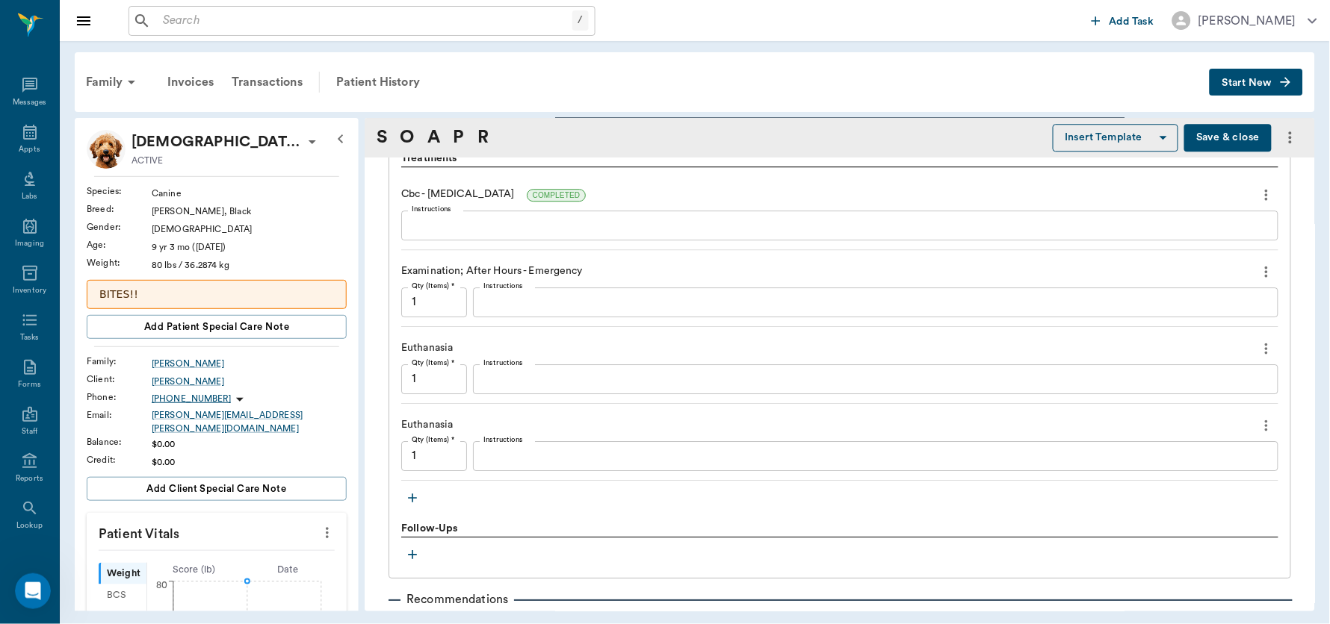
scroll to position [1071, 0]
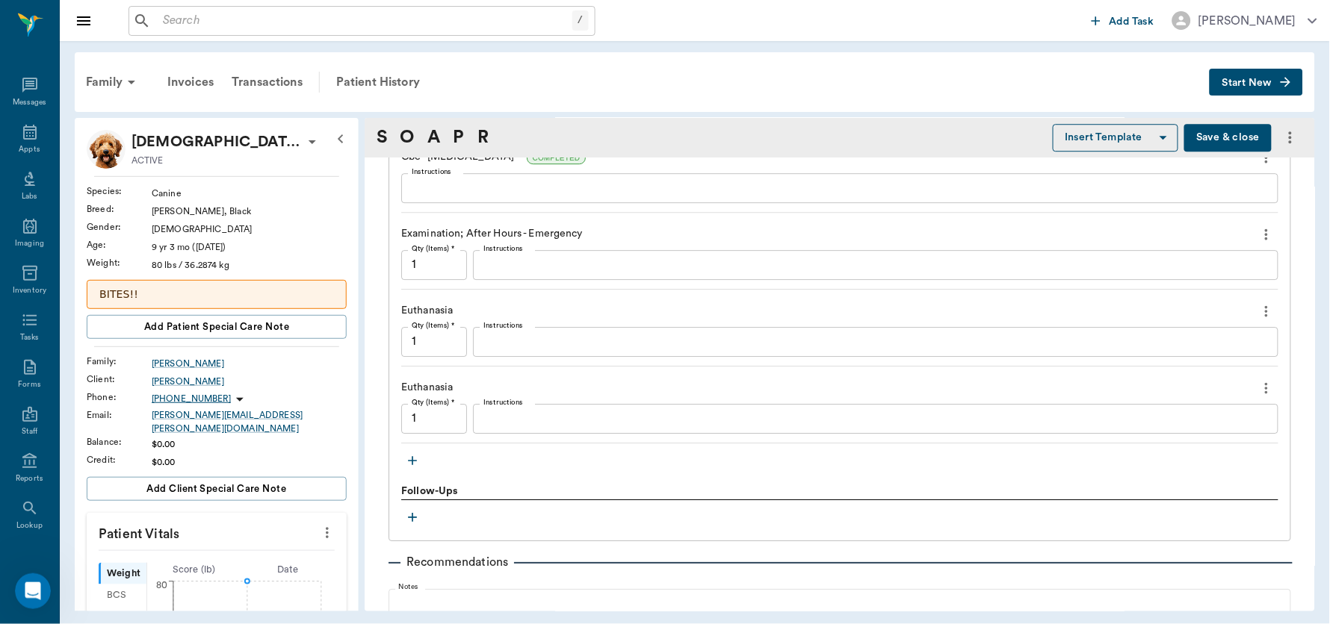
click at [1265, 383] on icon "more" at bounding box center [1266, 387] width 3 height 11
click at [1148, 434] on span "Delete" at bounding box center [1190, 441] width 125 height 16
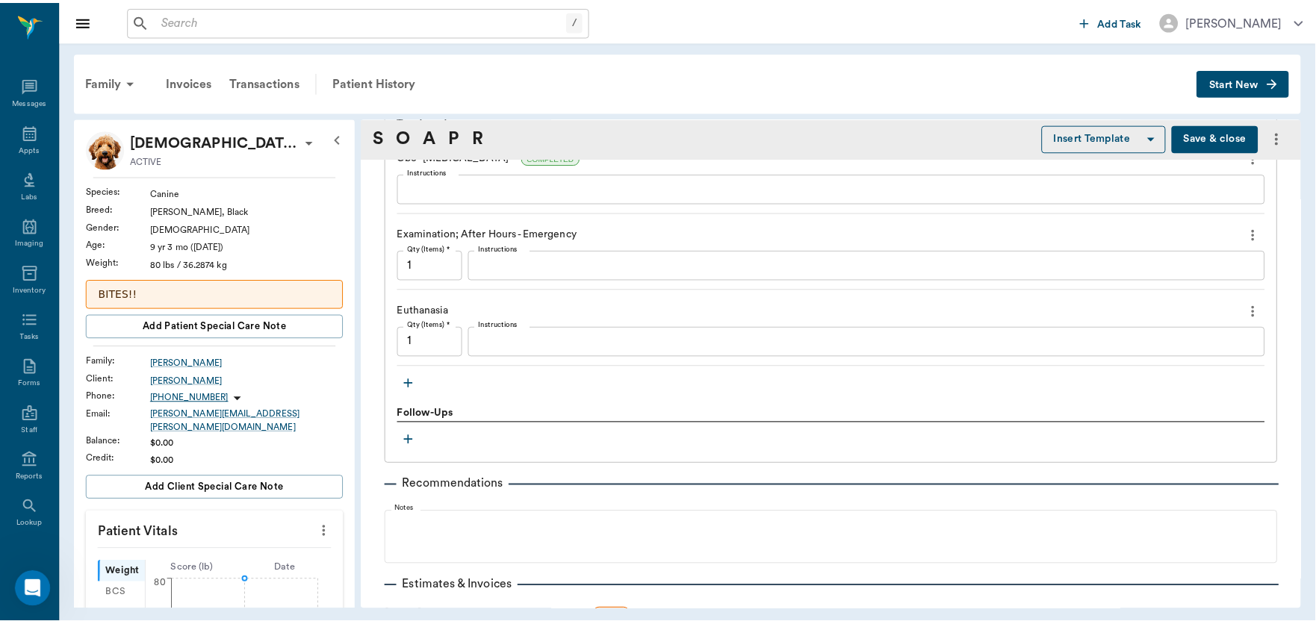
scroll to position [1170, 0]
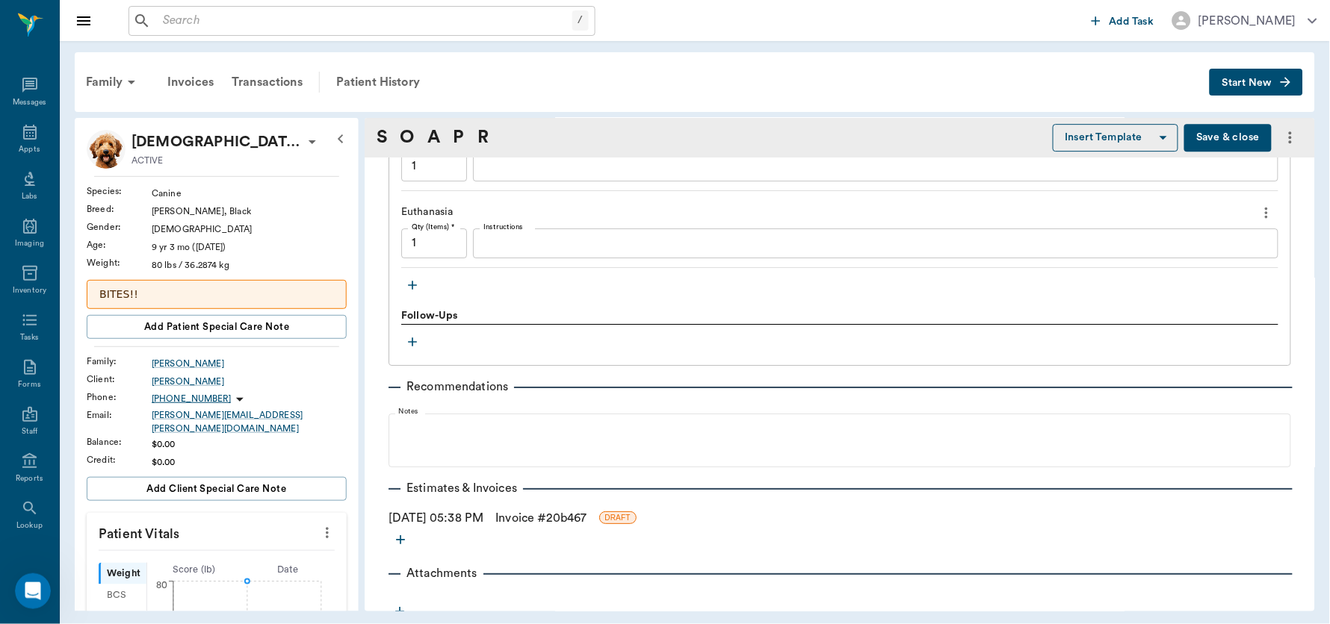
click at [532, 516] on link "Invoice # 20b467" at bounding box center [540, 518] width 91 height 18
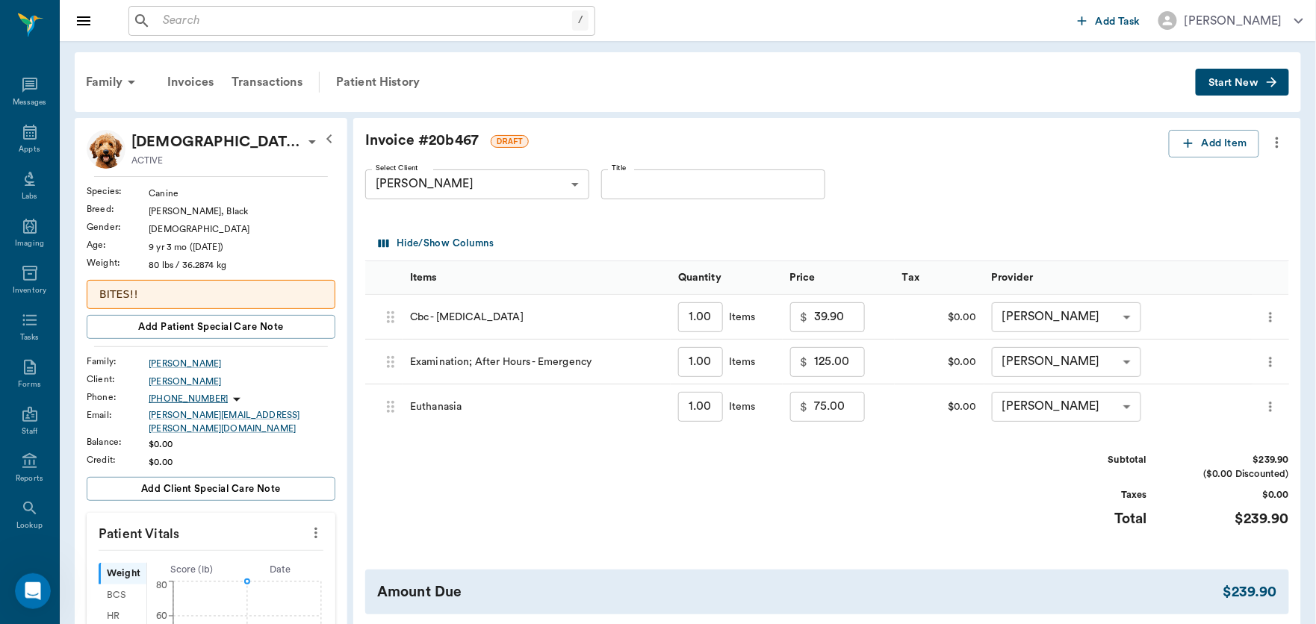
click at [849, 366] on input "125.00" at bounding box center [839, 362] width 51 height 30
type input "100.00"
click at [917, 459] on div "Subtotal $214.90 ($0.00 Discounted) Taxes $0.00 Total $214.90" at bounding box center [827, 499] width 924 height 92
click at [842, 322] on input "39.90" at bounding box center [839, 318] width 51 height 30
type input "25.00"
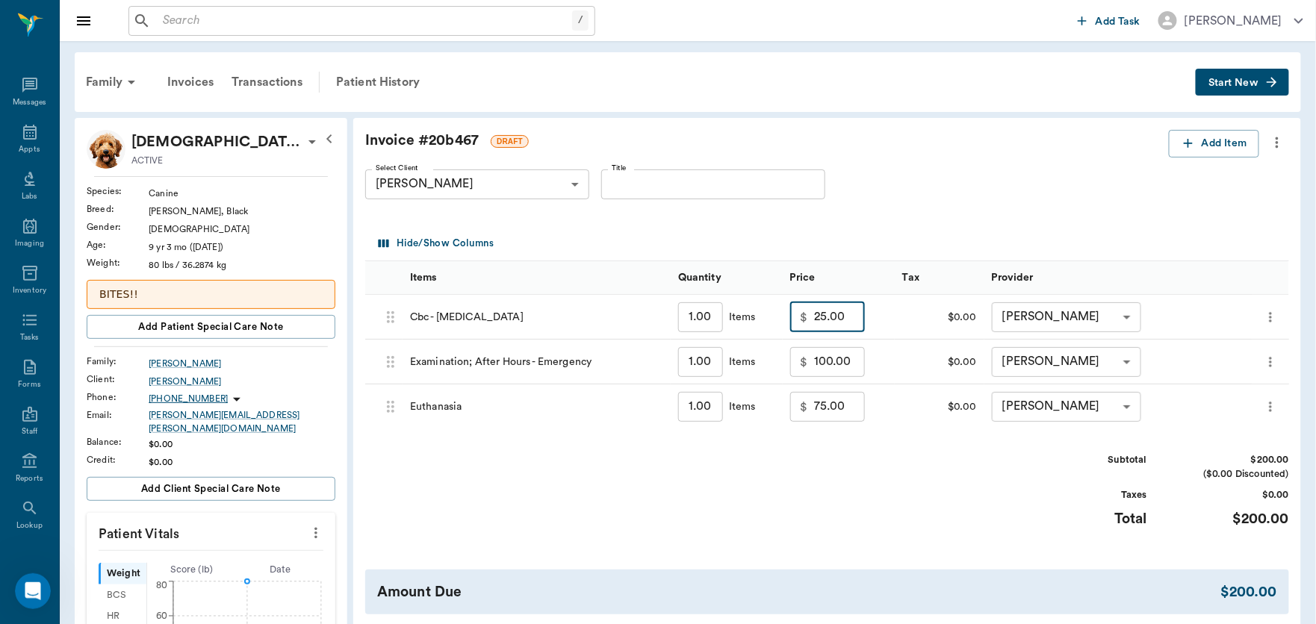
click at [929, 472] on div "Subtotal $200.00 ($0.00 Discounted) Taxes $0.00 Total $200.00" at bounding box center [827, 499] width 924 height 92
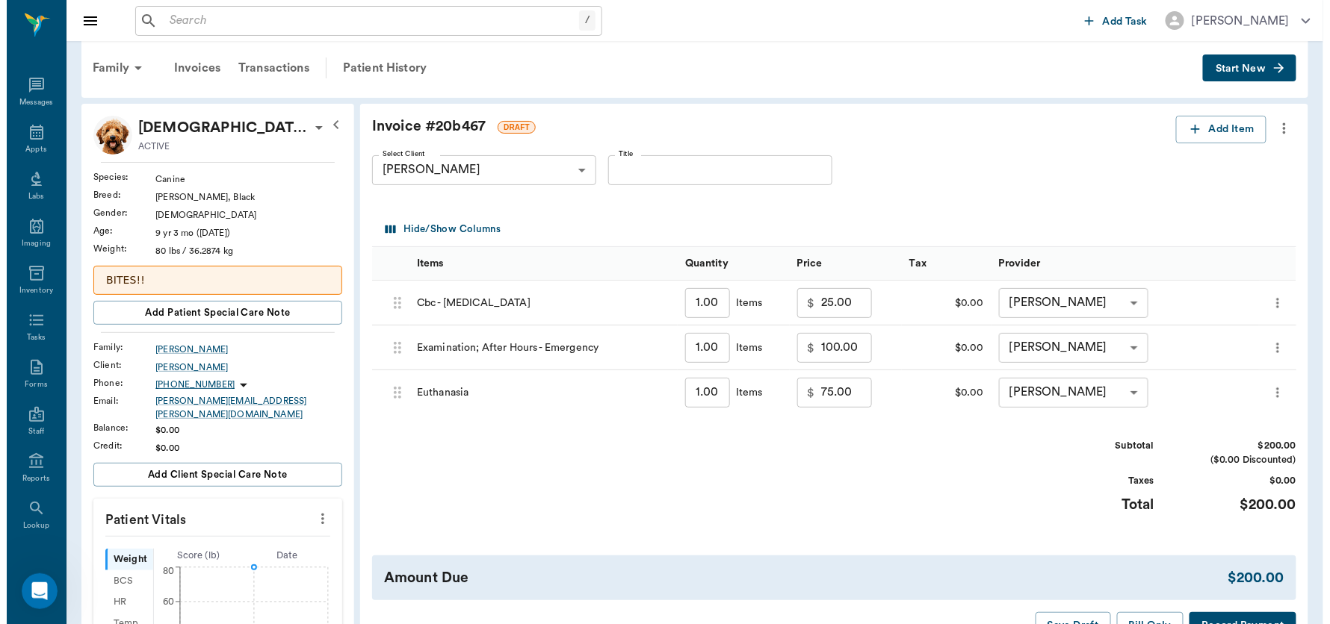
scroll to position [149, 0]
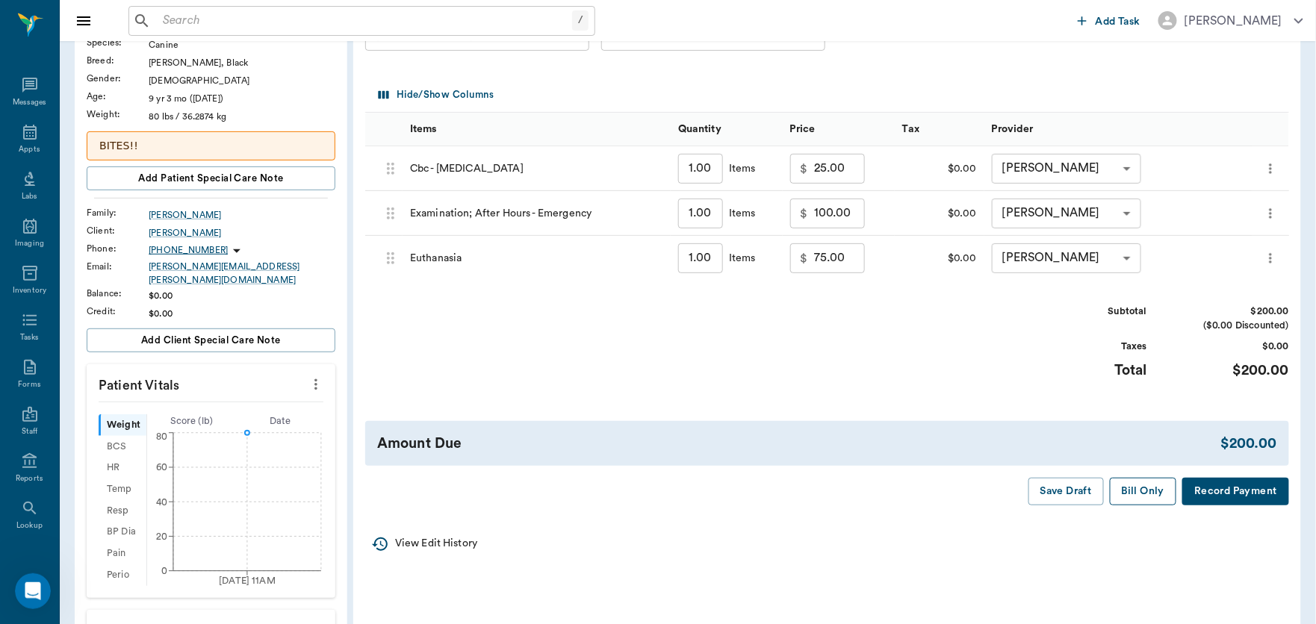
click at [1133, 488] on button "Bill Only" at bounding box center [1143, 492] width 67 height 28
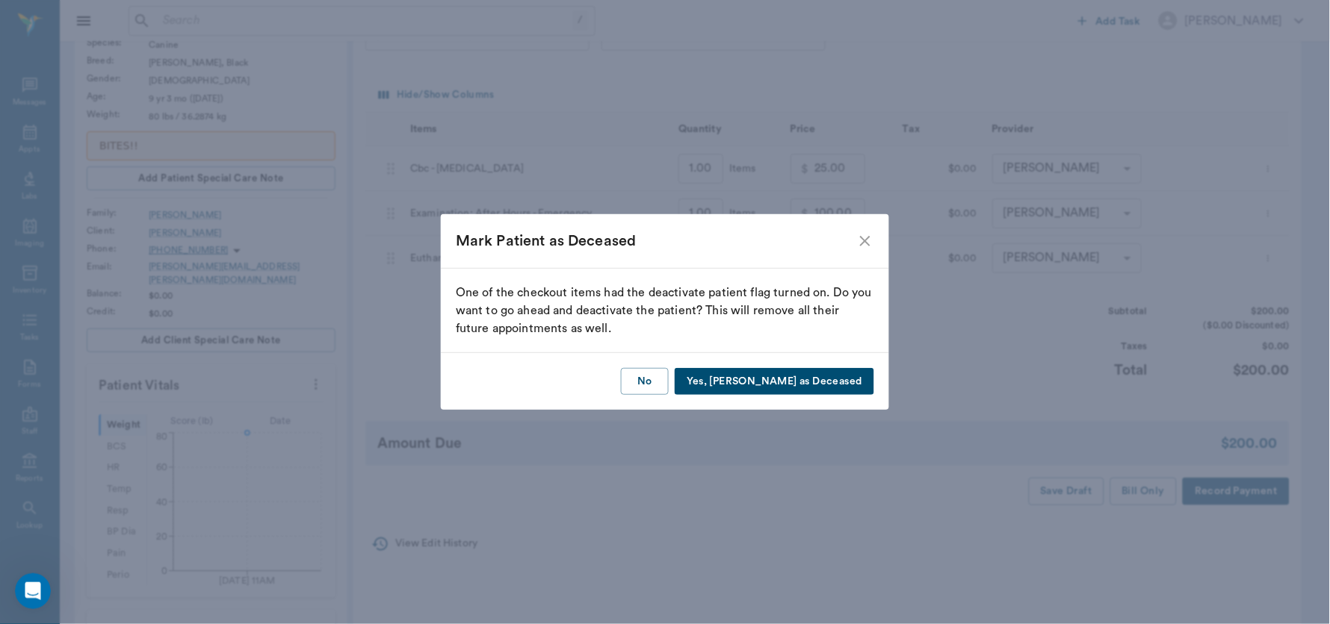
click at [775, 379] on button "Yes, [PERSON_NAME] as Deceased" at bounding box center [774, 382] width 199 height 28
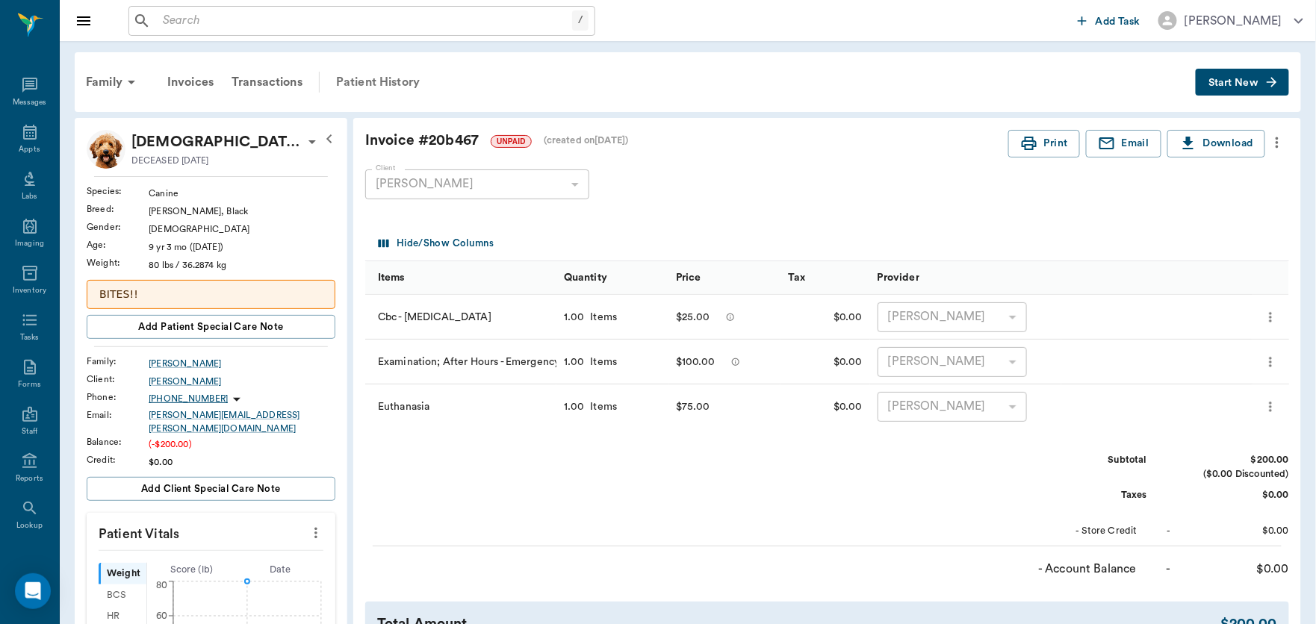
click at [379, 77] on div "Patient History" at bounding box center [378, 82] width 102 height 36
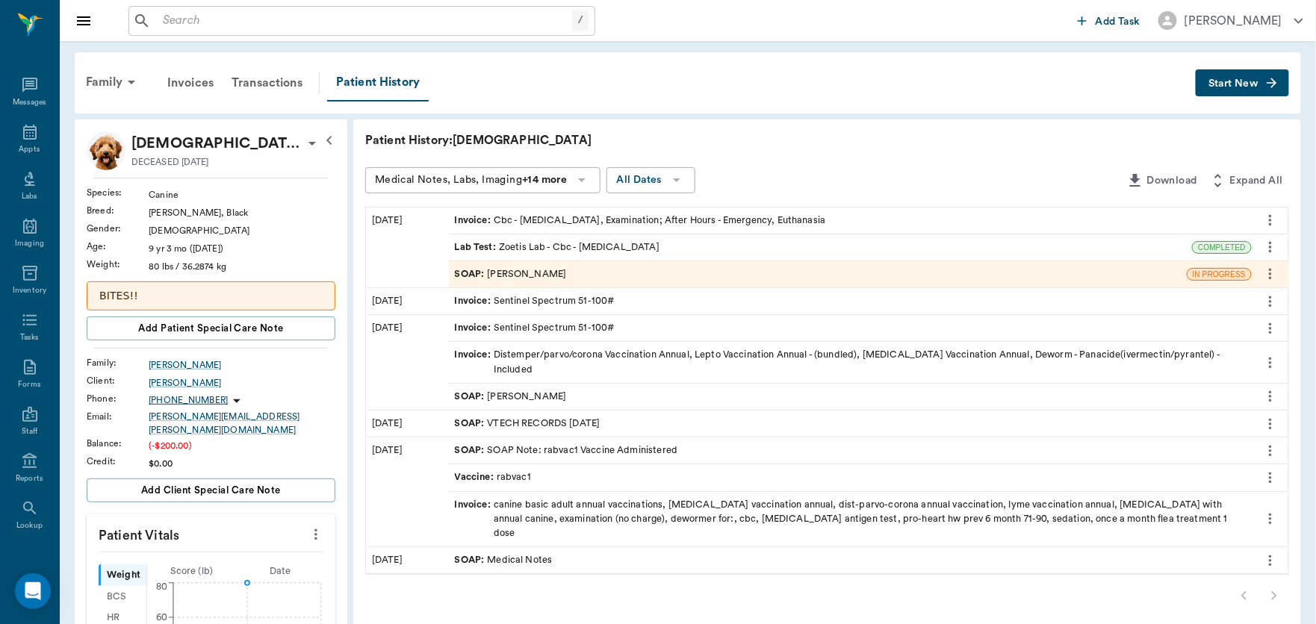
click at [536, 274] on div "SOAP : [PERSON_NAME]" at bounding box center [511, 274] width 112 height 14
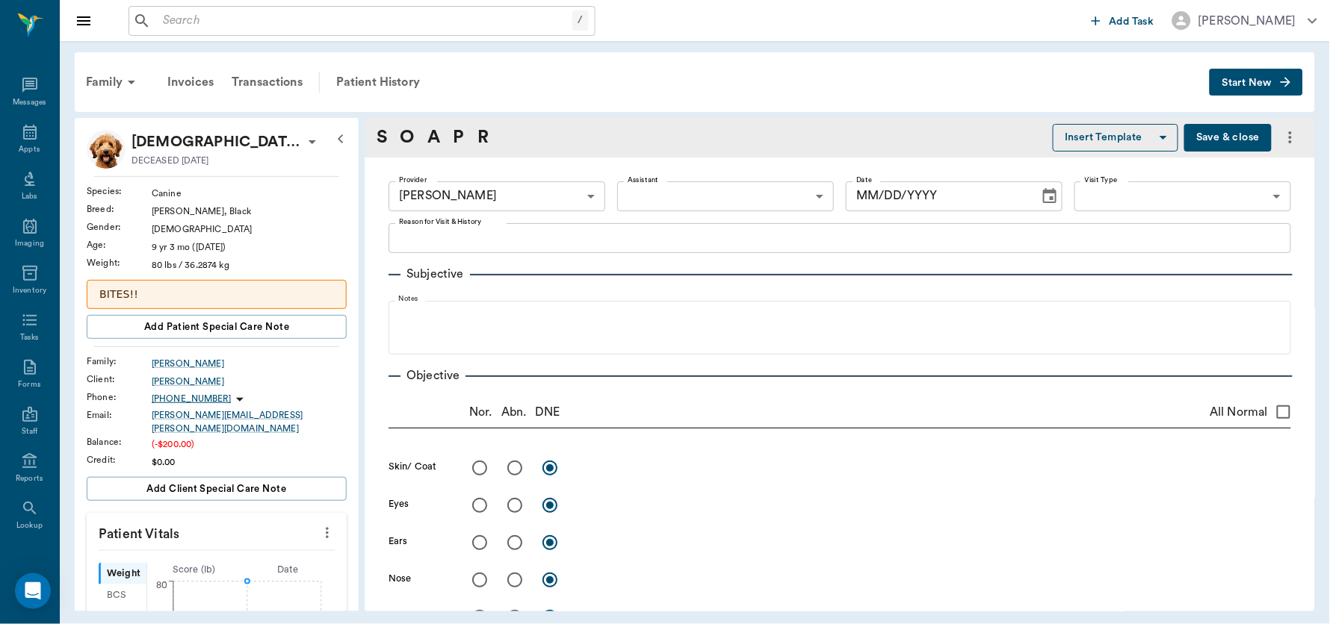
type input "63ec2f075fda476ae8351a4d"
type input "[DATE]"
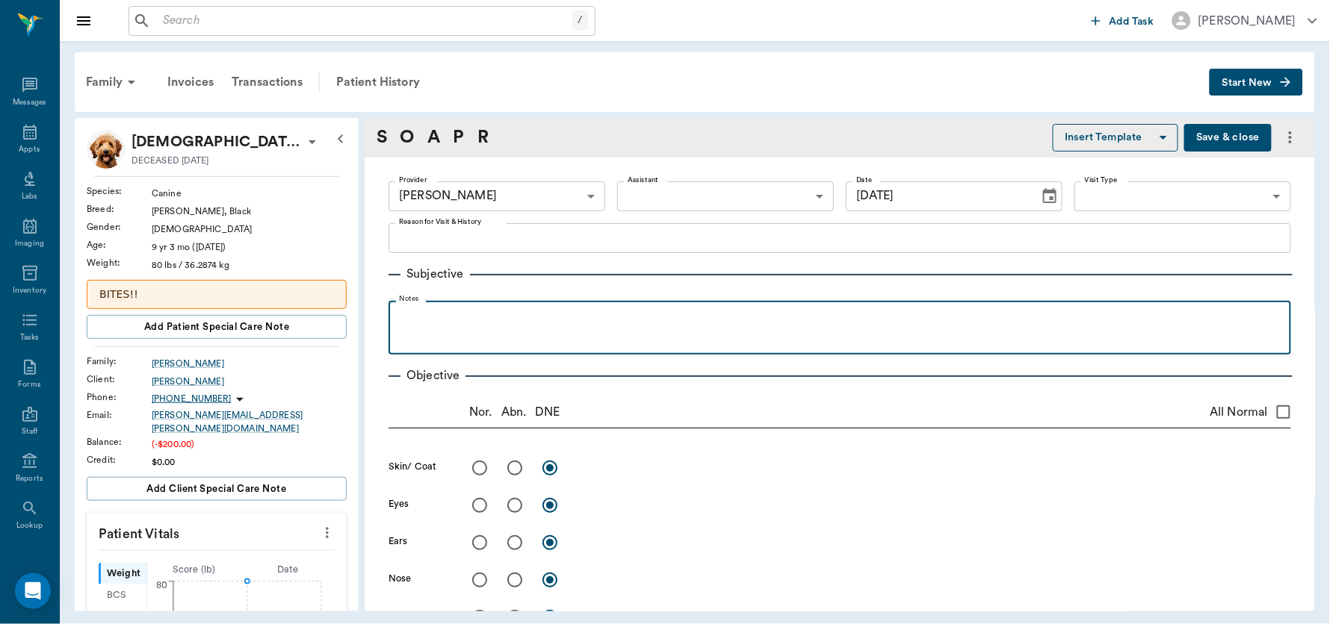
click at [505, 323] on p at bounding box center [839, 318] width 887 height 18
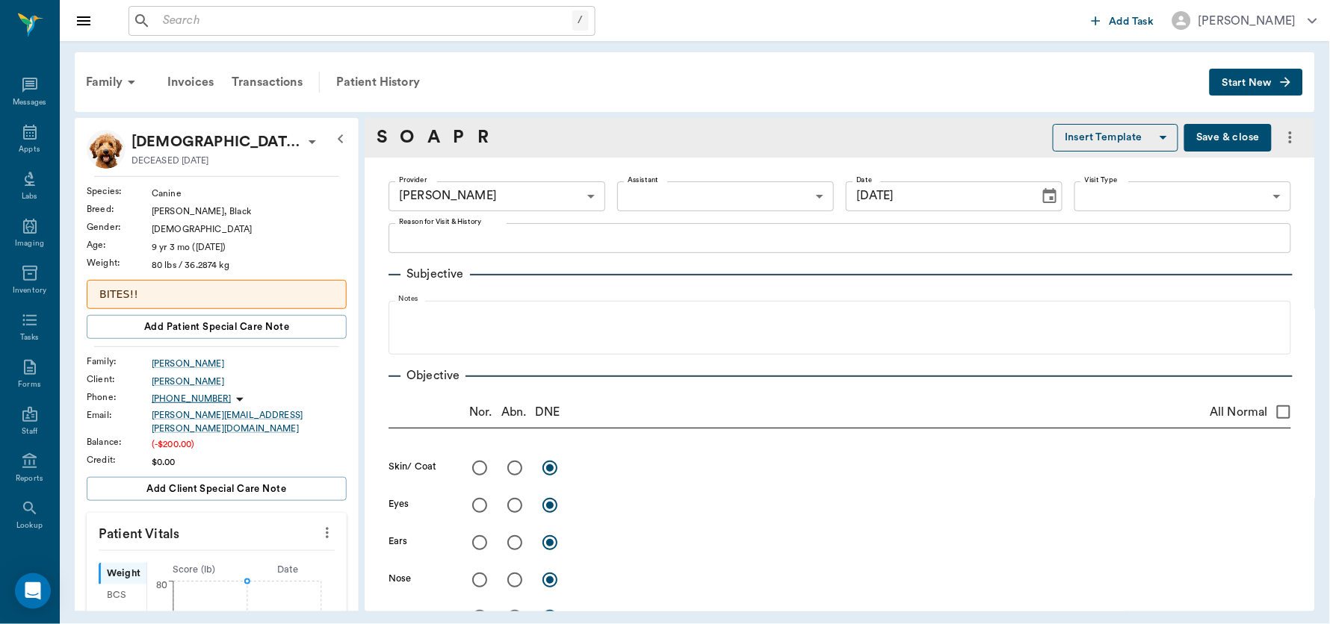
click at [456, 229] on textarea "Reason for Visit & History" at bounding box center [839, 237] width 881 height 17
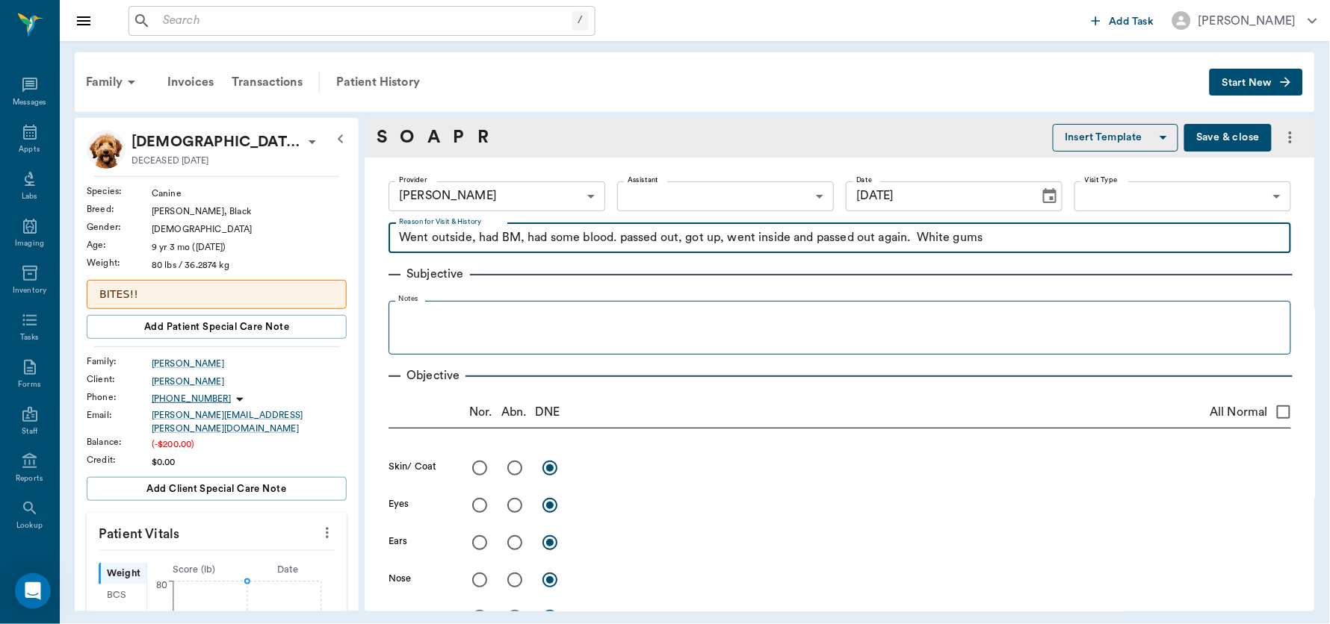
type textarea "Went outside, had BM, had some blood. passed out, got up, went inside and passe…"
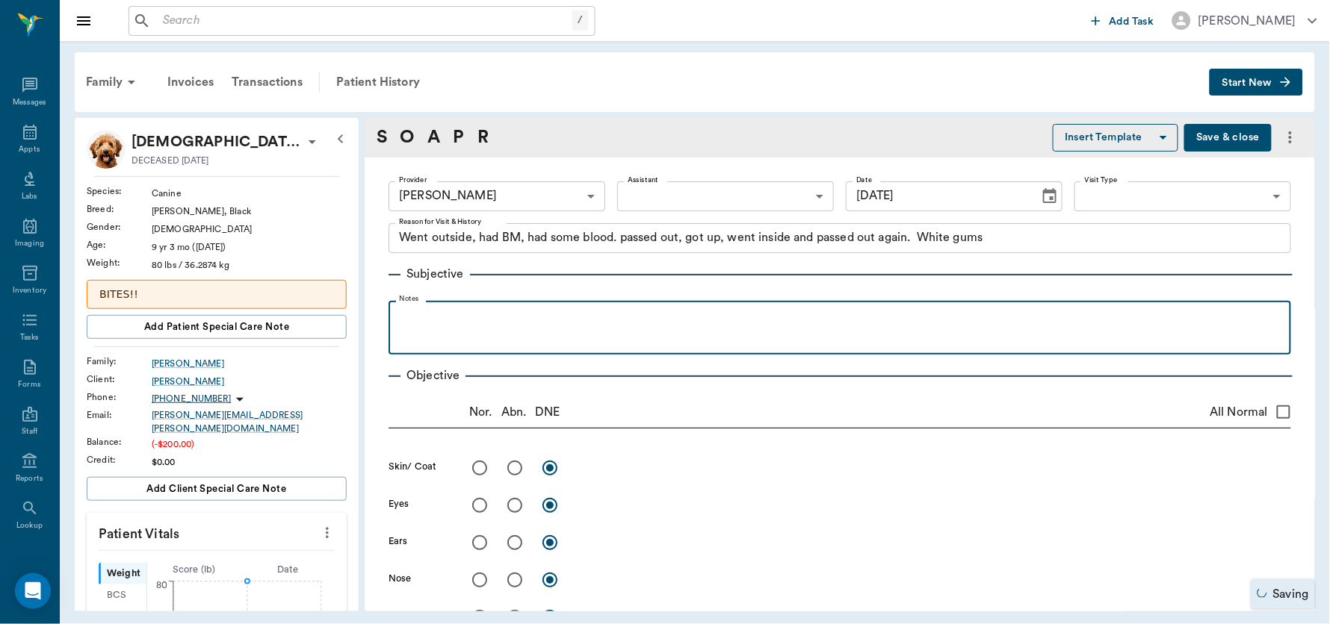
click at [431, 327] on div at bounding box center [839, 327] width 887 height 37
click at [592, 317] on p "Large tumor in area of R anal gland 5 in diameter" at bounding box center [839, 318] width 887 height 18
click at [716, 327] on div "Large tumor in area of R anal gland 3.5 in diameter" at bounding box center [839, 327] width 887 height 37
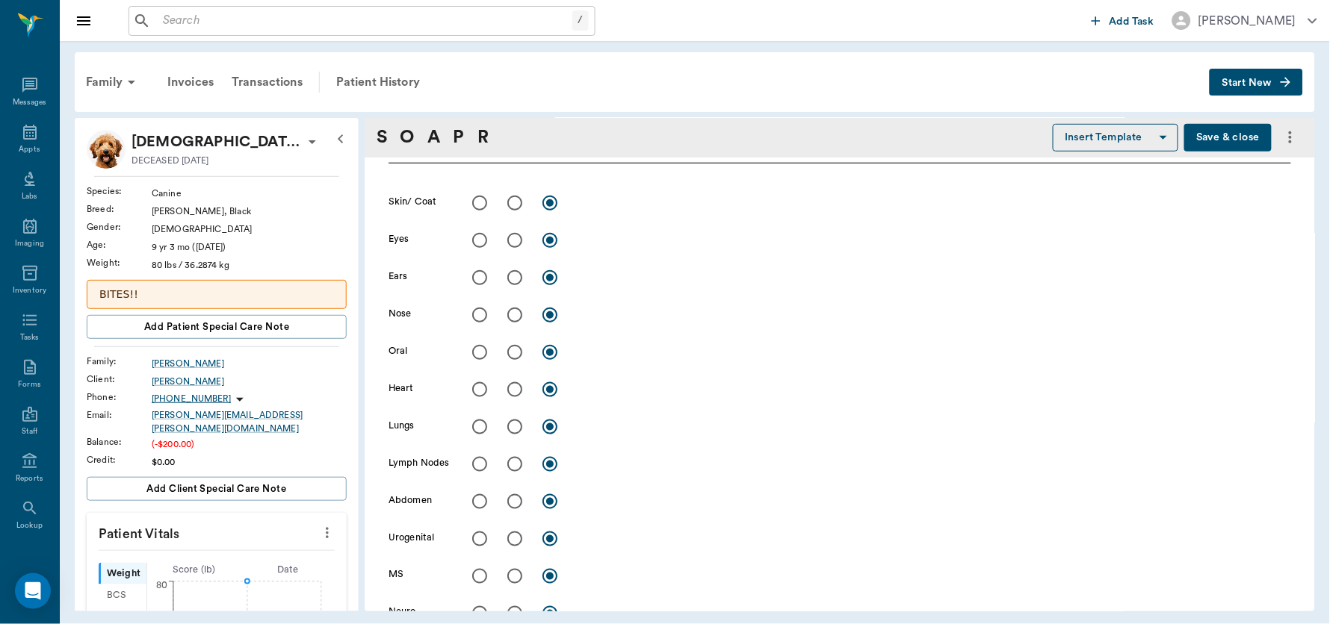
scroll to position [584, 0]
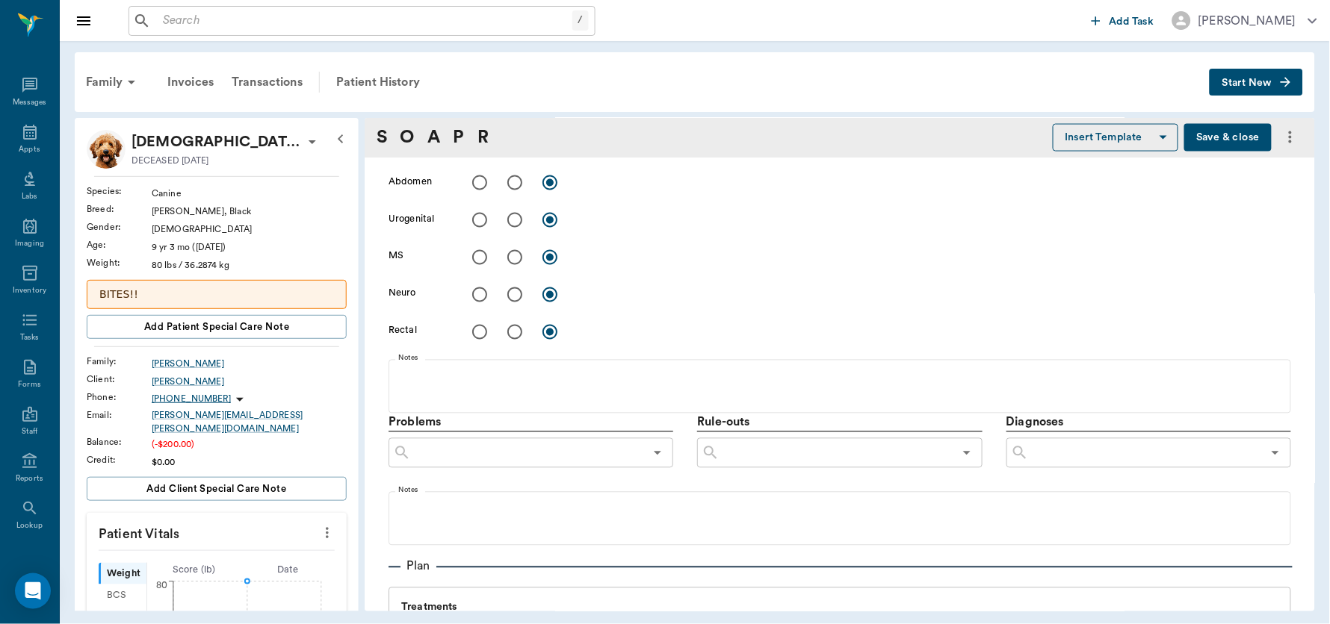
click at [1160, 458] on input "text" at bounding box center [1145, 453] width 233 height 21
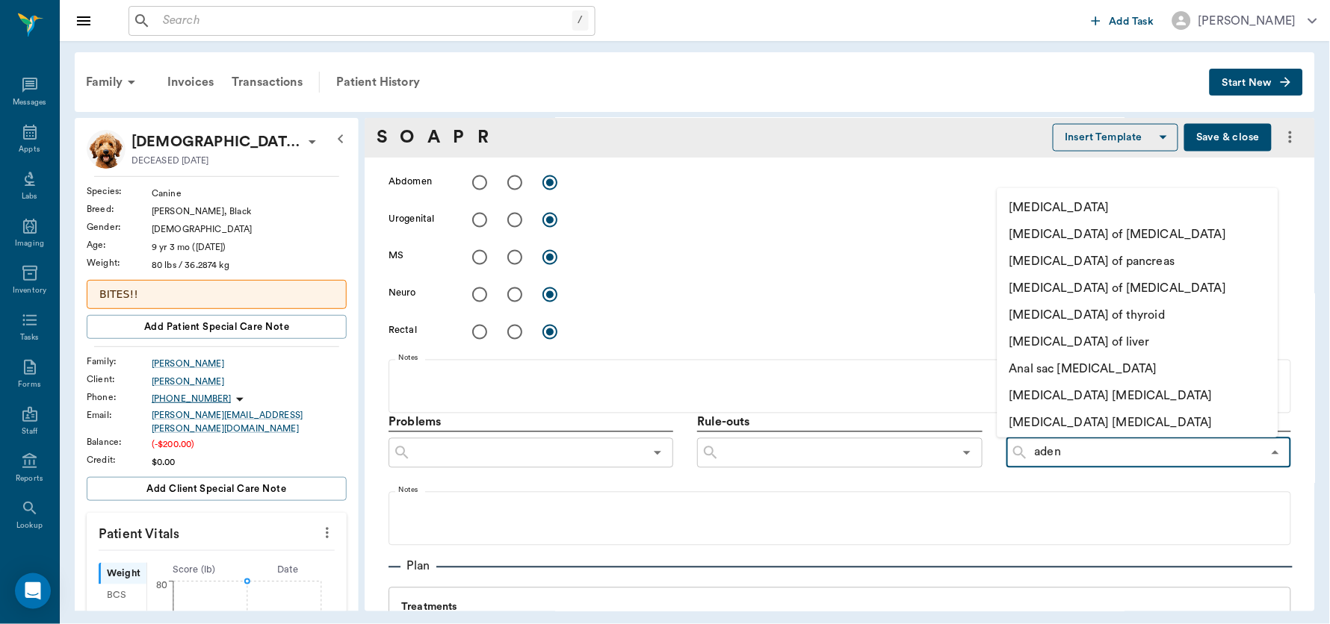
type input "adeno"
click at [1134, 371] on li "Anal sac adenocarcinoma" at bounding box center [1137, 369] width 281 height 27
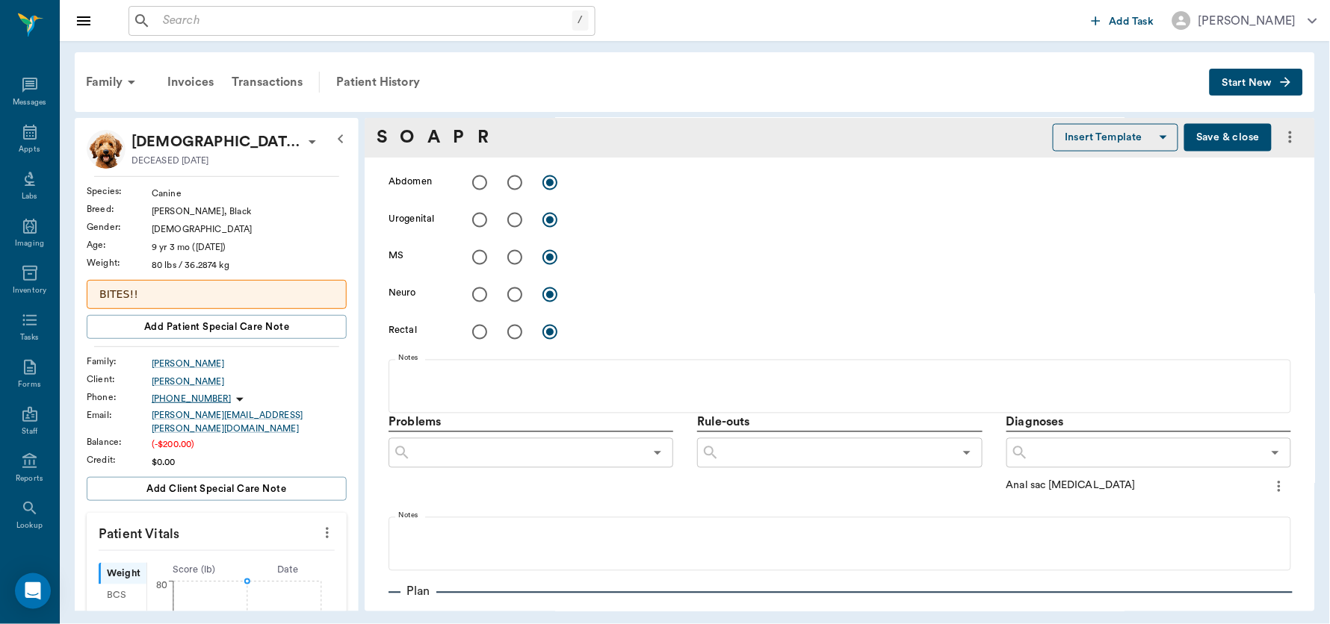
click at [1209, 142] on button "Save & close" at bounding box center [1227, 138] width 87 height 28
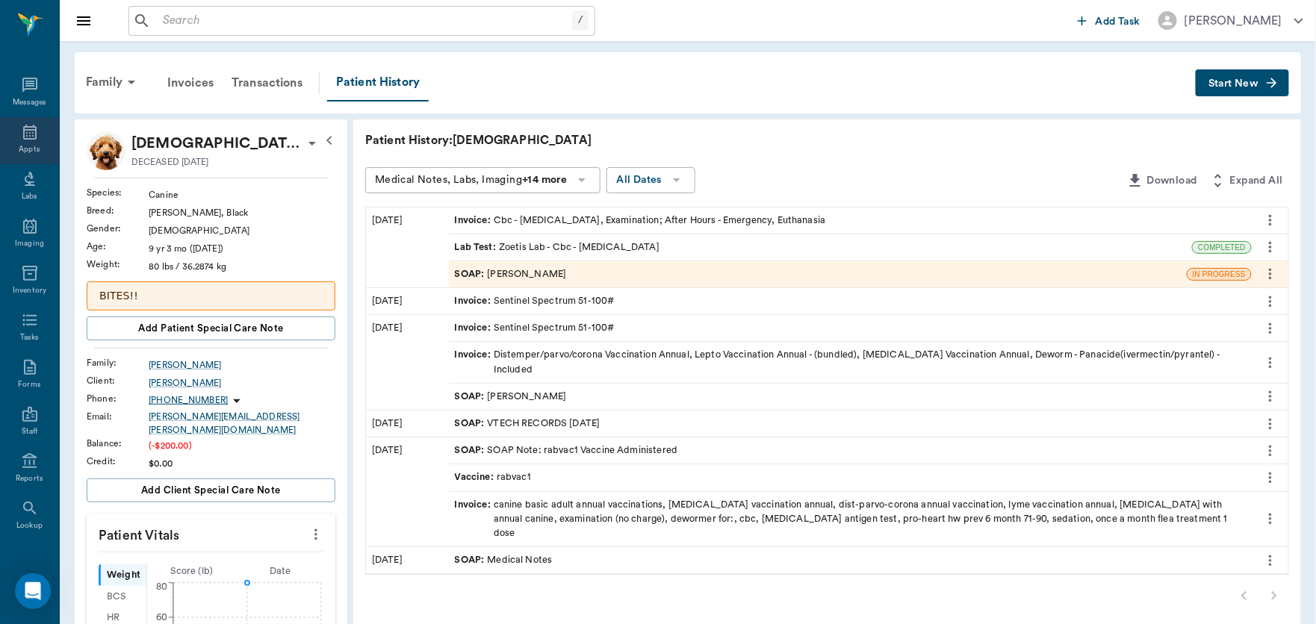
click at [25, 137] on icon at bounding box center [29, 132] width 13 height 15
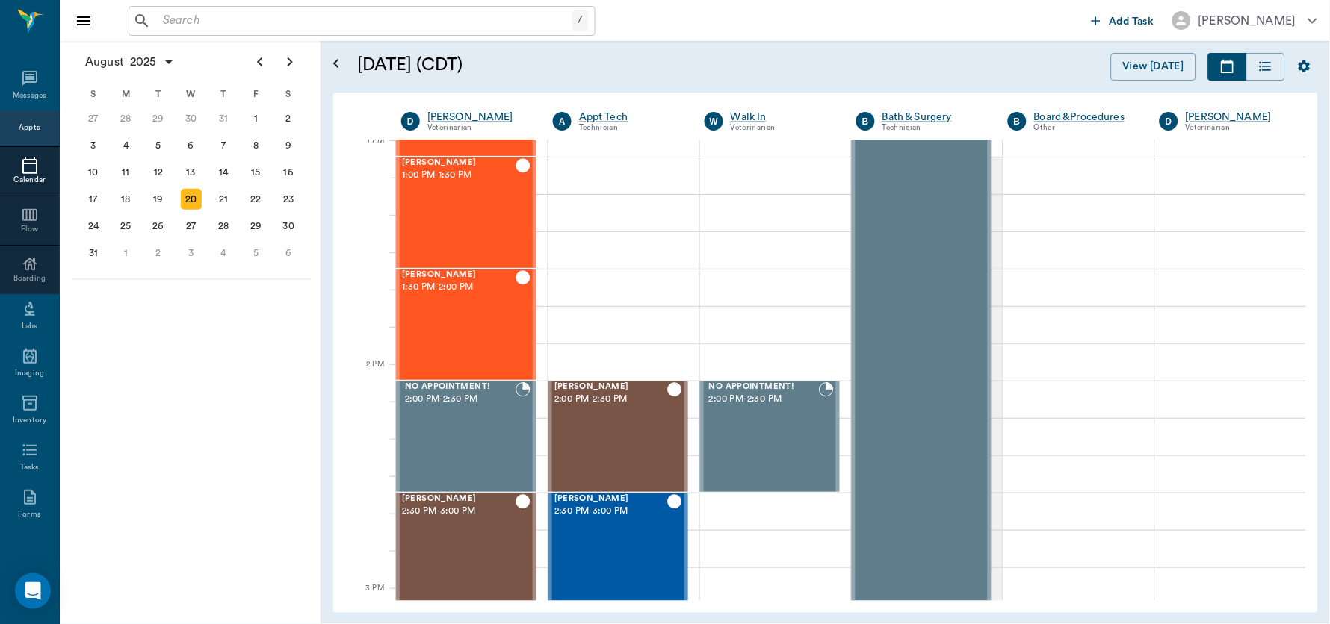
scroll to position [1158, 0]
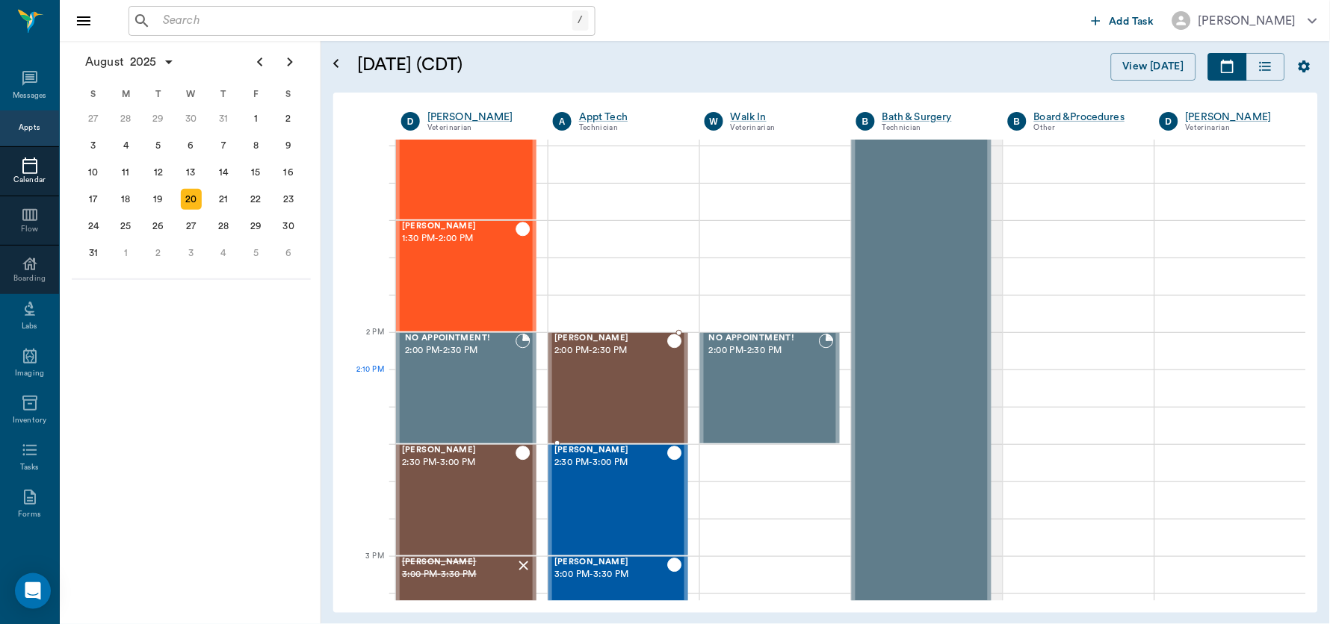
click at [609, 386] on div "BELLA Durmon 2:00 PM - 2:30 PM" at bounding box center [610, 388] width 113 height 109
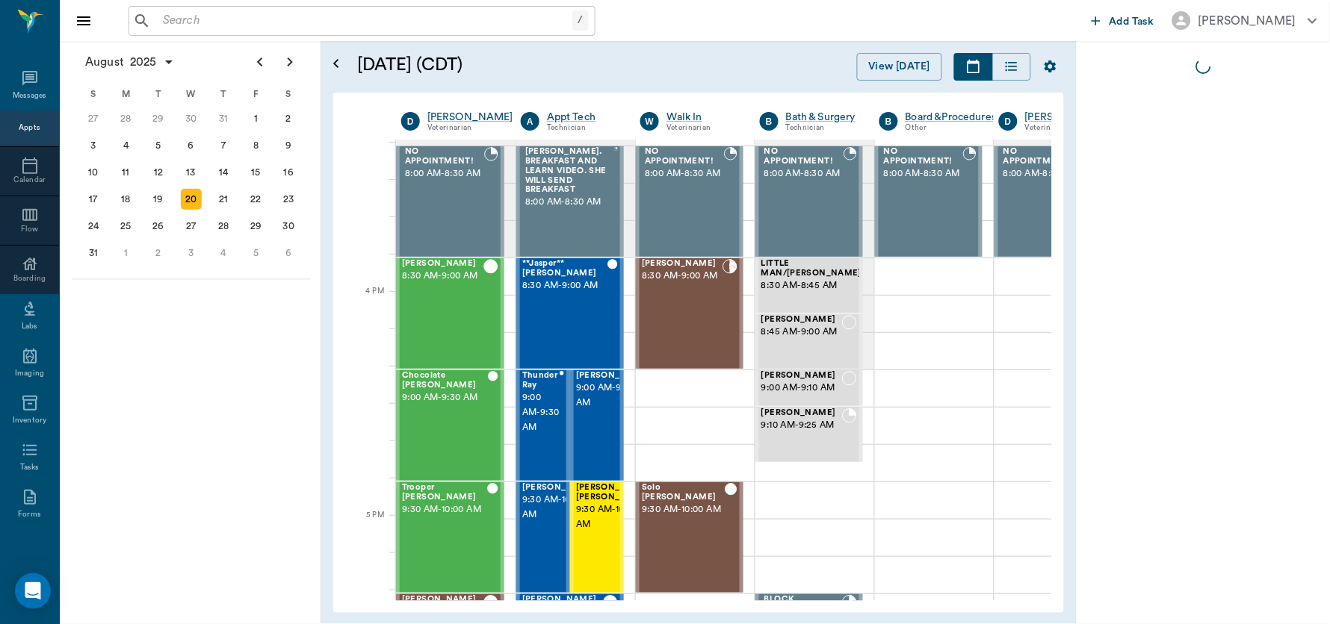
scroll to position [2254, 1]
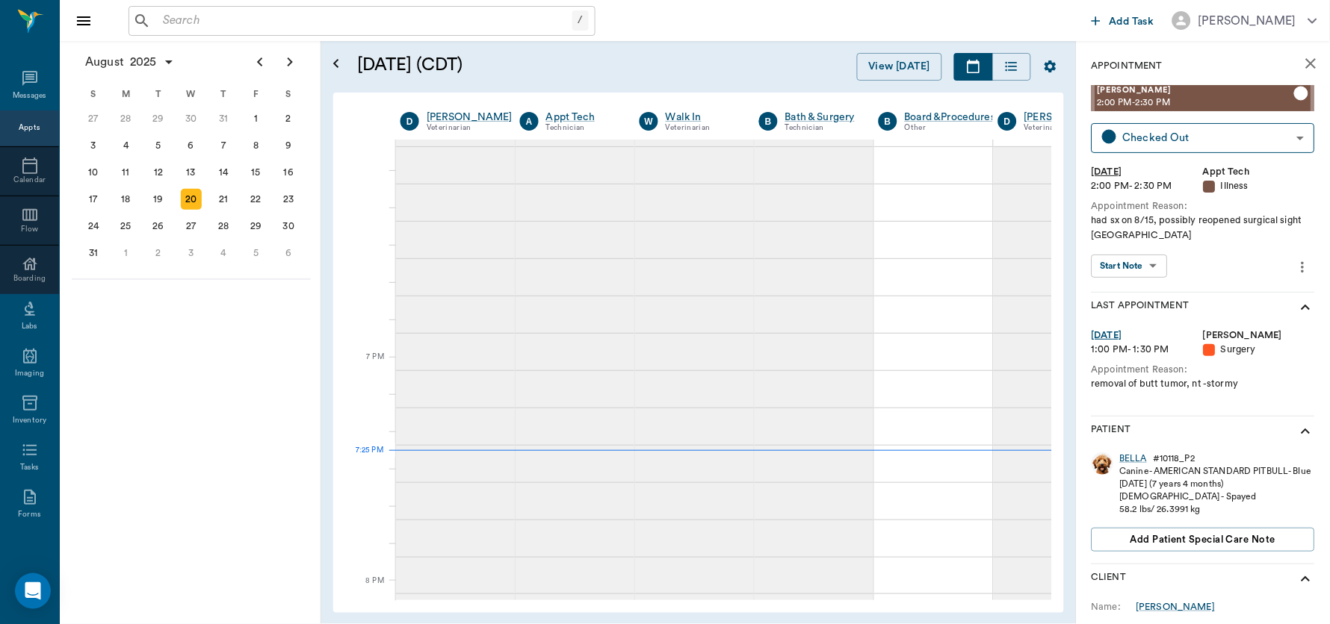
click at [1156, 269] on body "/ ​ Add Task Dr. Bert Ellsworth Nectar Messages Appts Calendar Flow Boarding La…" at bounding box center [665, 312] width 1330 height 624
click at [1156, 269] on div at bounding box center [665, 312] width 1330 height 624
click at [1156, 269] on body "/ ​ Add Task Dr. Bert Ellsworth Nectar Messages Appts Calendar Flow Boarding La…" at bounding box center [665, 312] width 1330 height 624
click at [1134, 289] on button "View SOAP" at bounding box center [1122, 296] width 51 height 17
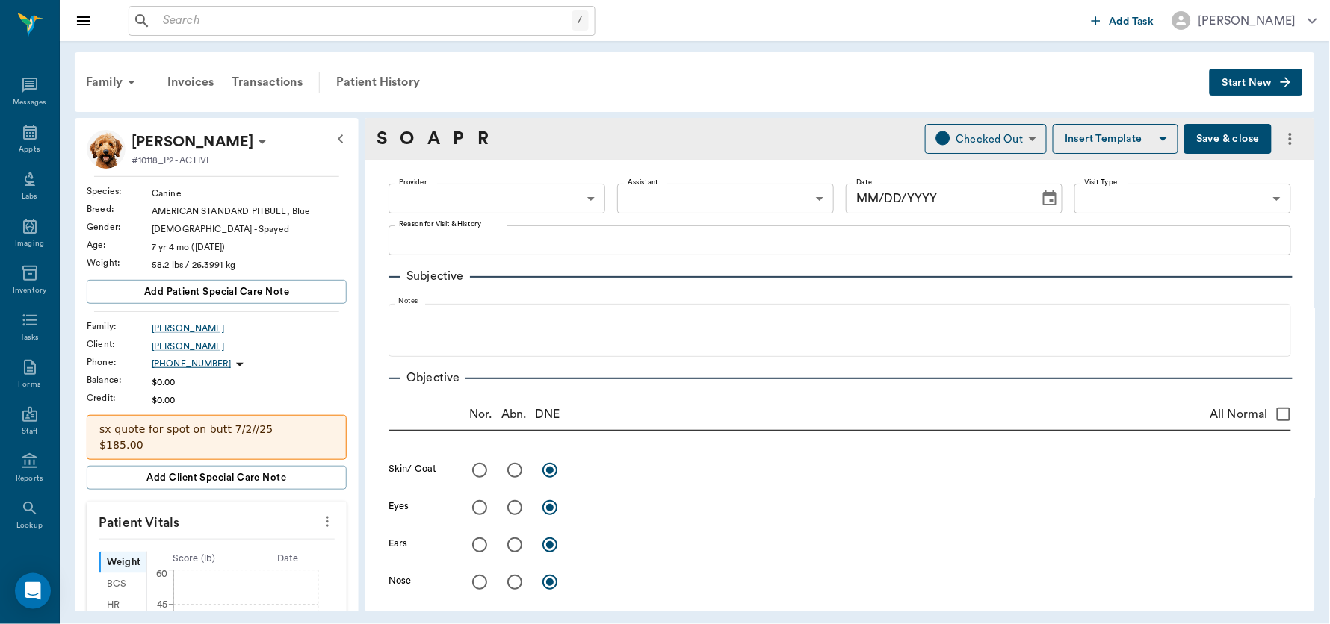
type input "682b670d8bdc6f7f8feef3db"
type input "63ec2f075fda476ae8351a4c"
type input "65d2be4f46e3a538d89b8c15"
type textarea "had sx on 8/15, possibly reopened surgical sight Caryn"
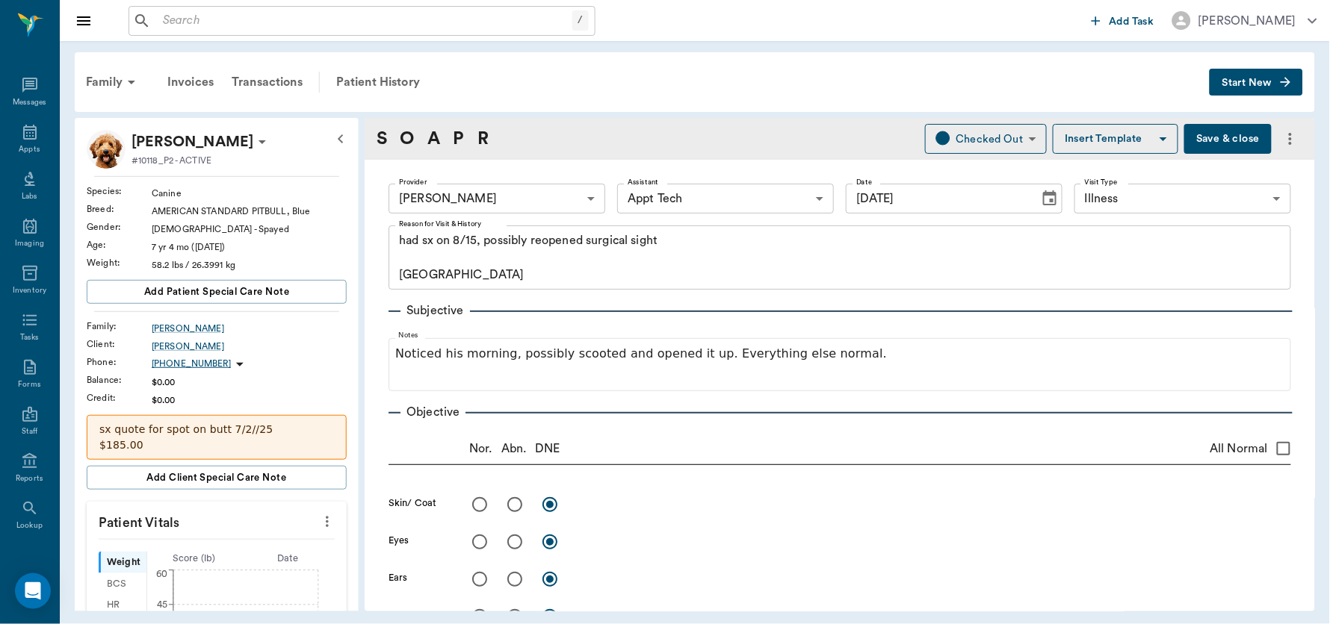
type input "[DATE]"
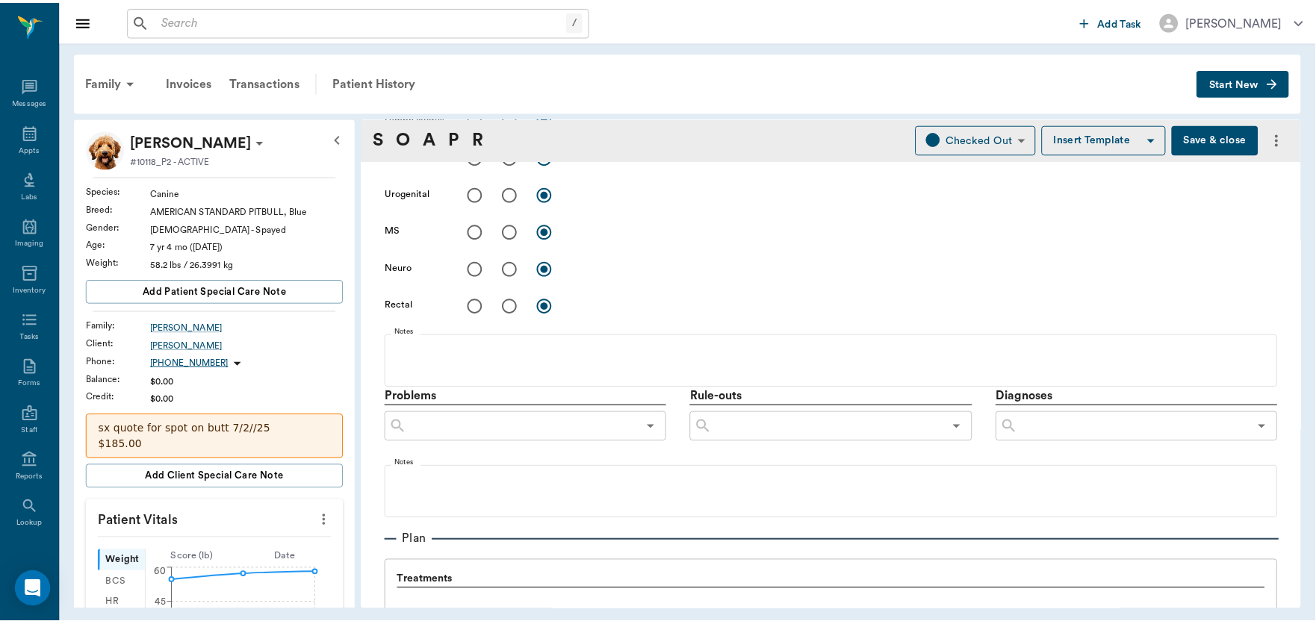
scroll to position [651, 0]
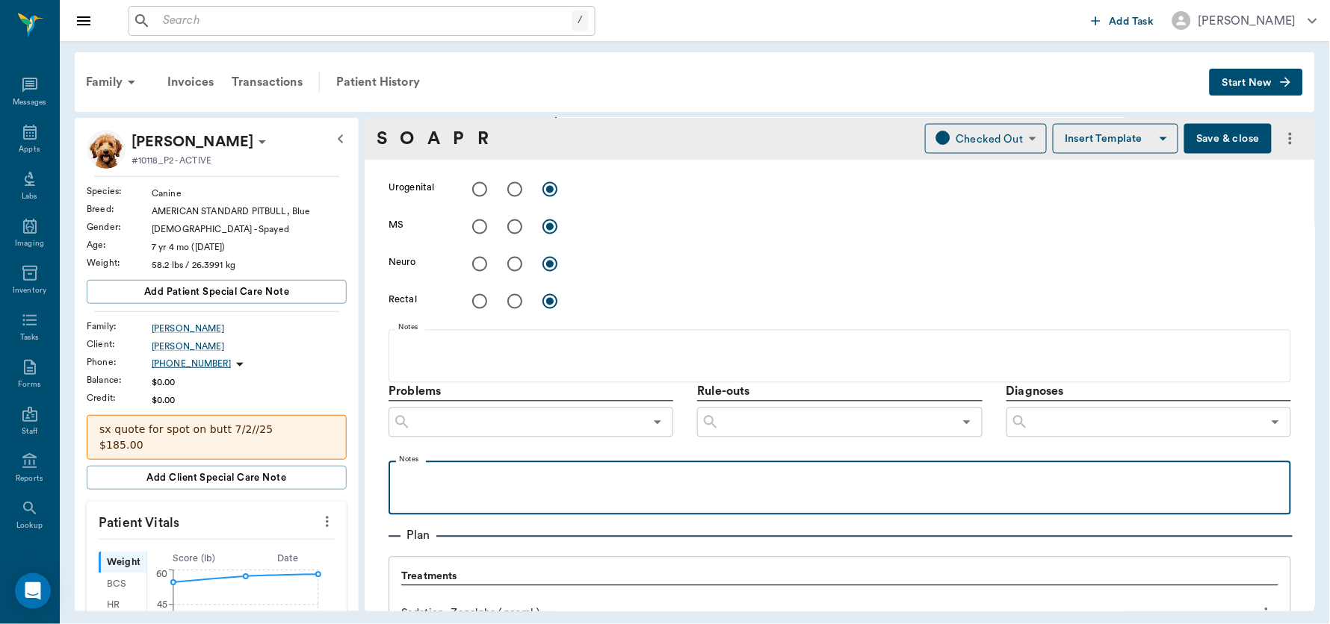
click at [477, 478] on p at bounding box center [839, 478] width 887 height 18
click at [499, 474] on p "Freshened and restiched" at bounding box center [839, 478] width 887 height 18
click at [543, 478] on p "Freshened and restitched" at bounding box center [839, 478] width 887 height 18
click at [769, 480] on p "Freshened and restitched incision with horizontal mattress sutures and cruciate…" at bounding box center [839, 478] width 887 height 18
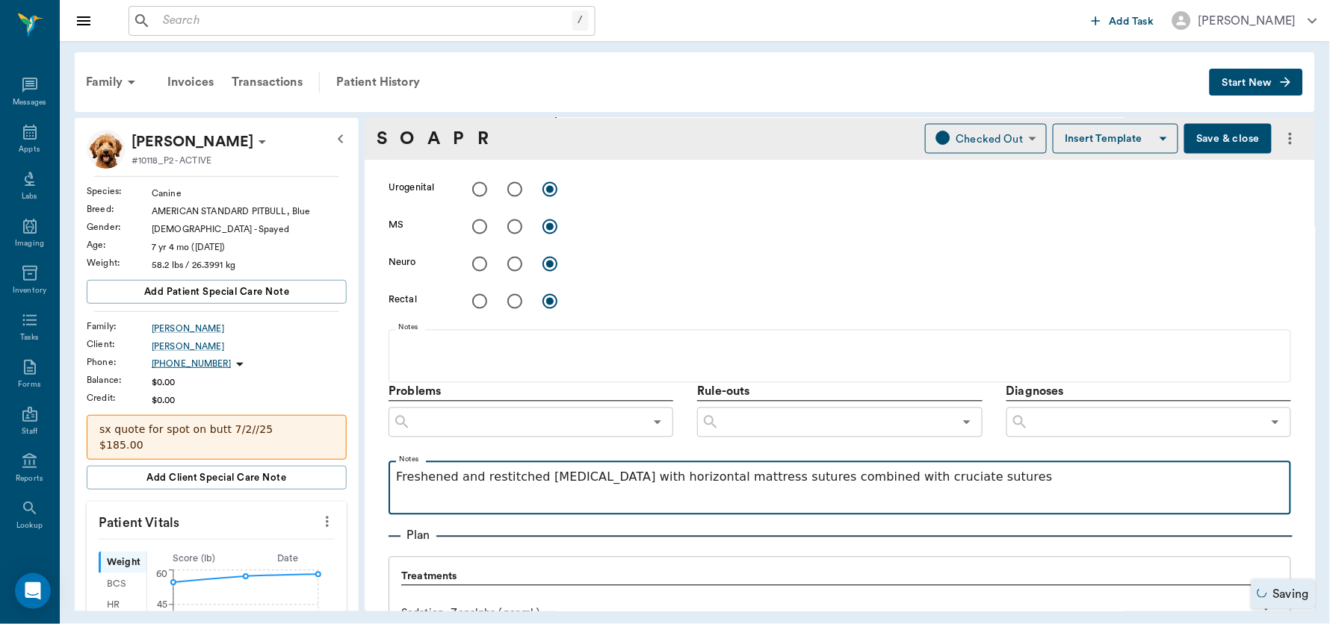
click at [932, 475] on p "Freshened and restitched incision with horizontal mattress sutures combined wit…" at bounding box center [839, 478] width 887 height 18
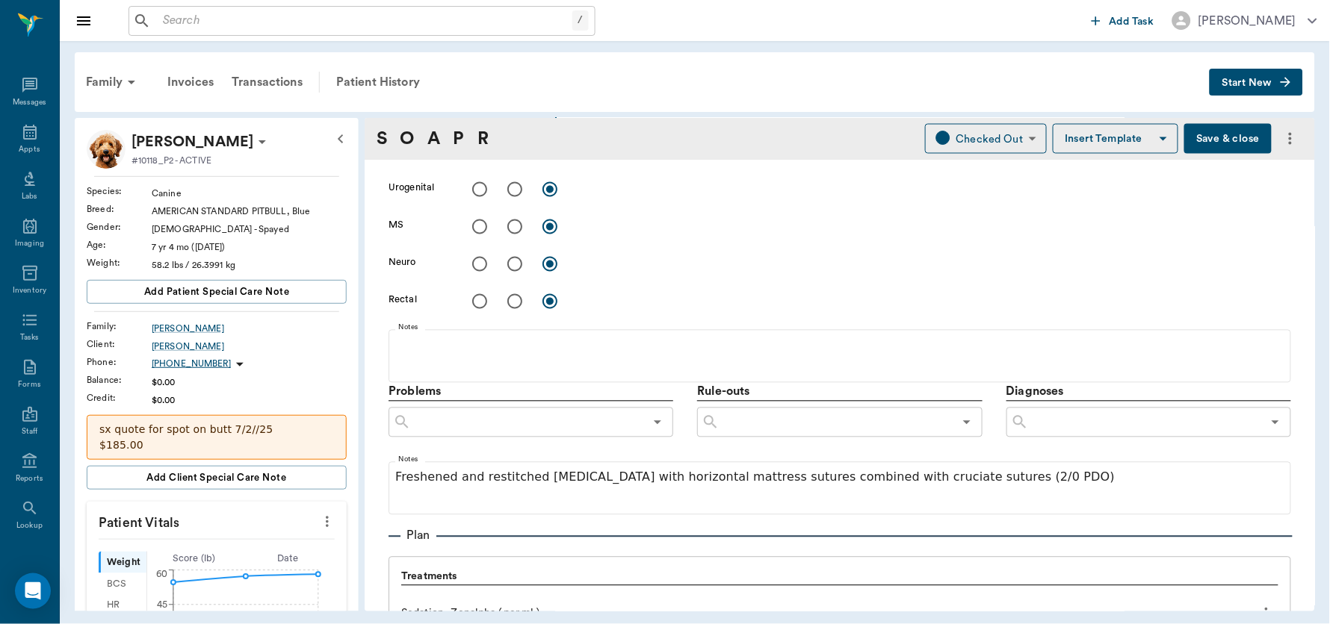
click at [1212, 131] on button "Save & close" at bounding box center [1227, 139] width 87 height 30
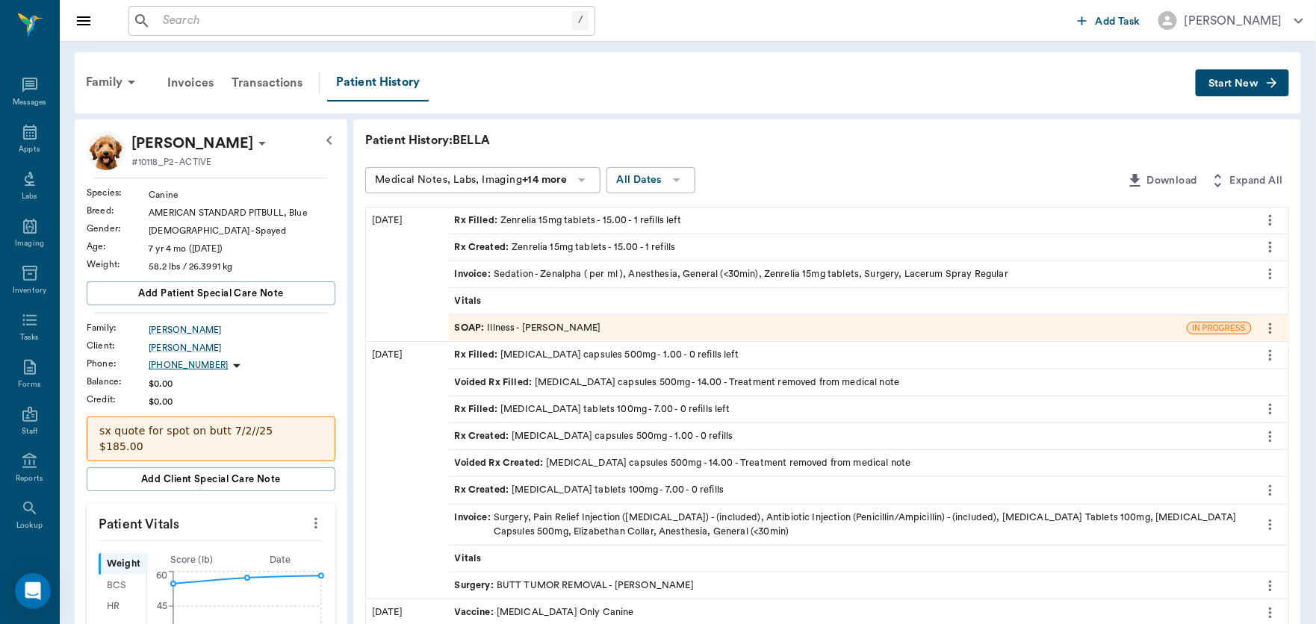
click at [958, 177] on div "Medical Notes, Labs, Imaging +14 more All Dates" at bounding box center [742, 181] width 755 height 28
